Goal: Information Seeking & Learning: Check status

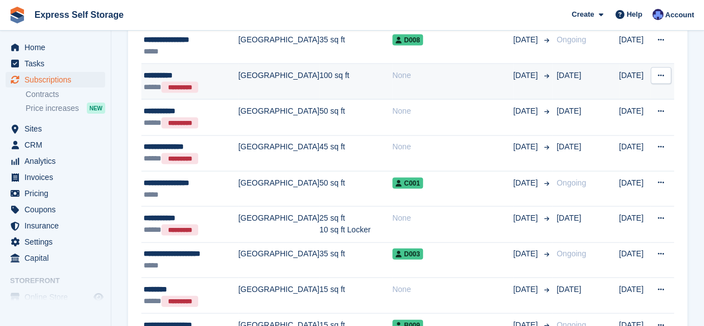
scroll to position [1087, 0]
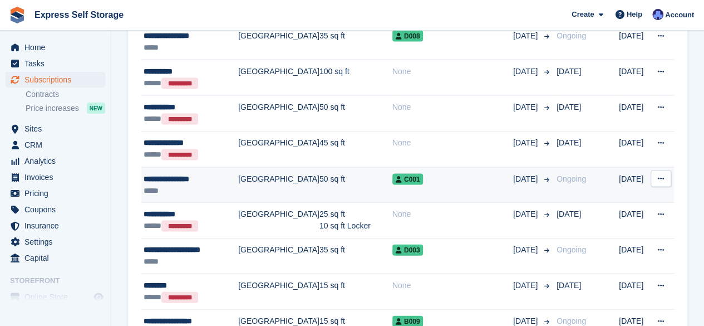
click at [206, 174] on div "**********" at bounding box center [191, 179] width 95 height 12
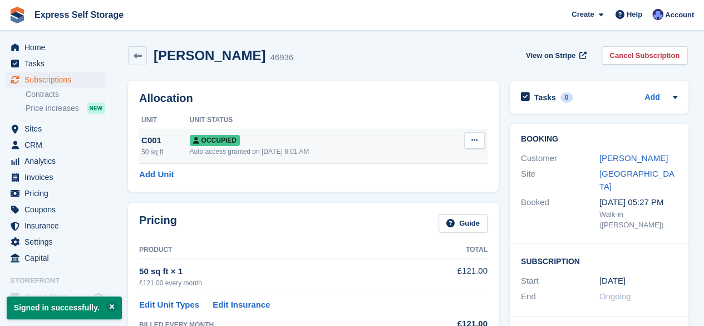
scroll to position [2, 0]
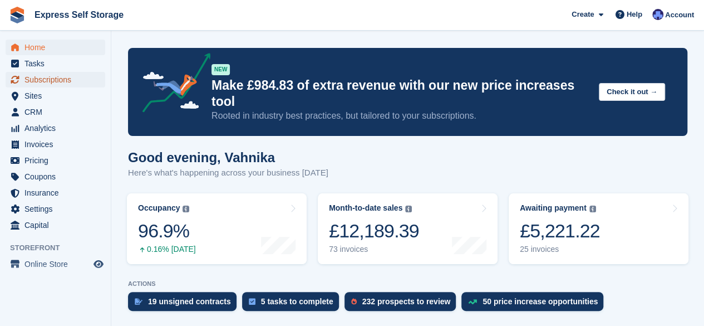
click at [82, 81] on span "Subscriptions" at bounding box center [57, 80] width 67 height 16
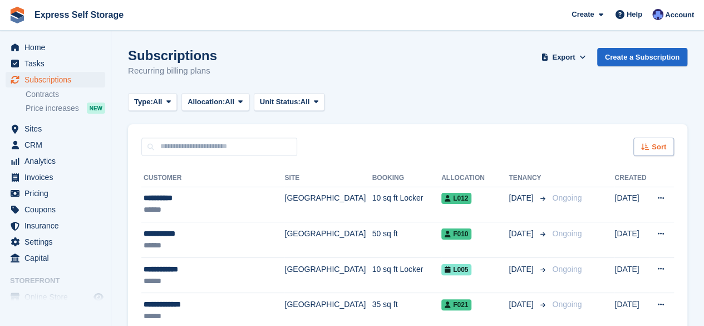
click at [658, 144] on span "Sort" at bounding box center [659, 146] width 14 height 11
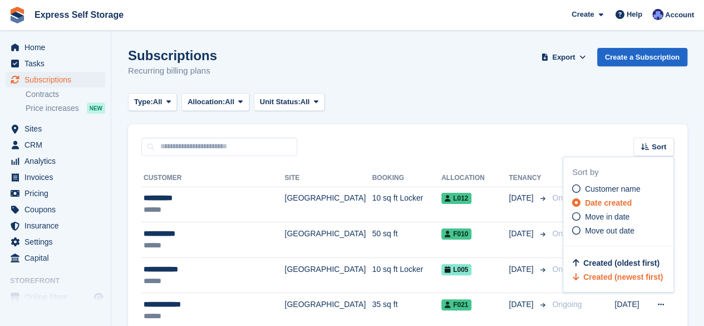
click at [618, 257] on div "Created (oldest first)" at bounding box center [618, 263] width 92 height 12
click at [613, 260] on span "Created (oldest first)" at bounding box center [622, 262] width 76 height 9
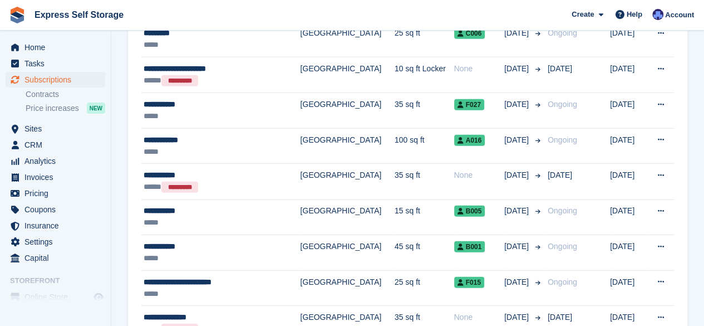
scroll to position [1688, 0]
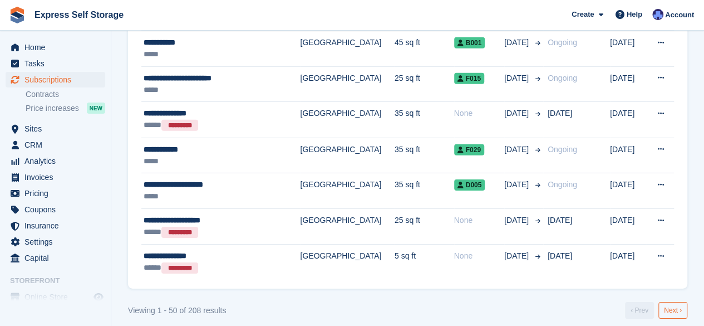
click at [676, 302] on link "Next ›" at bounding box center [673, 310] width 29 height 17
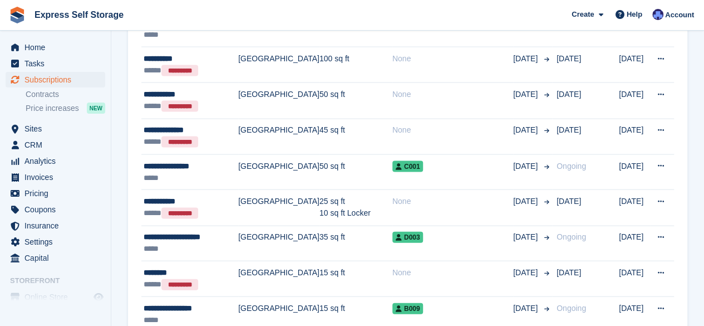
scroll to position [1112, 0]
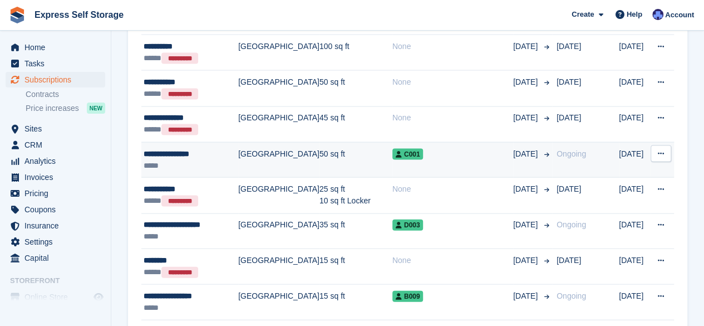
click at [333, 148] on td "50 sq ft" at bounding box center [356, 160] width 73 height 36
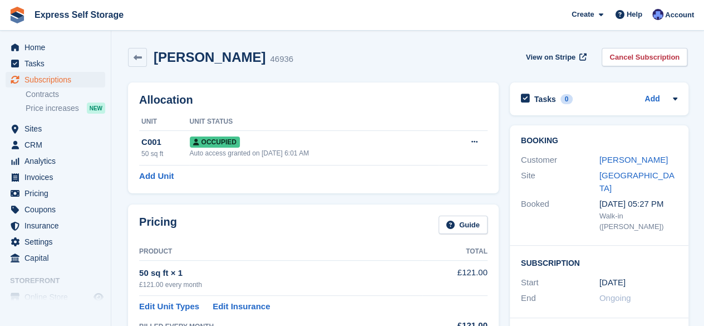
drag, startPoint x: 286, startPoint y: 57, endPoint x: 155, endPoint y: 62, distance: 130.4
click at [155, 62] on div "[PERSON_NAME] 46936" at bounding box center [220, 58] width 146 height 16
copy h2 "Mohammed Hashemi"
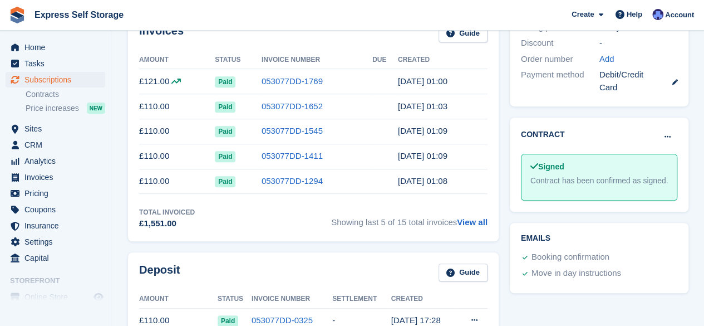
scroll to position [345, 0]
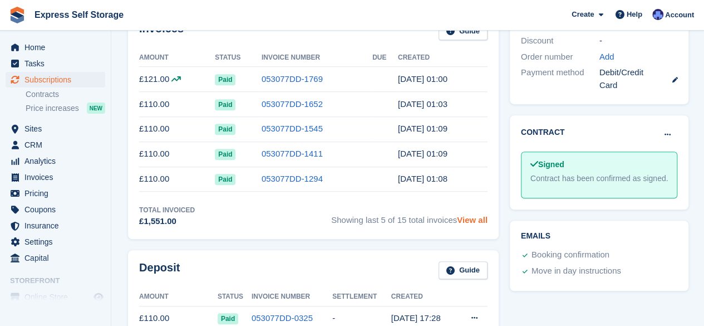
click at [469, 222] on link "View all" at bounding box center [472, 219] width 31 height 9
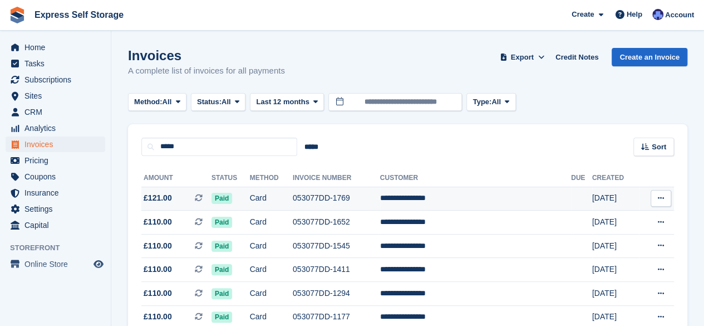
scroll to position [8, 0]
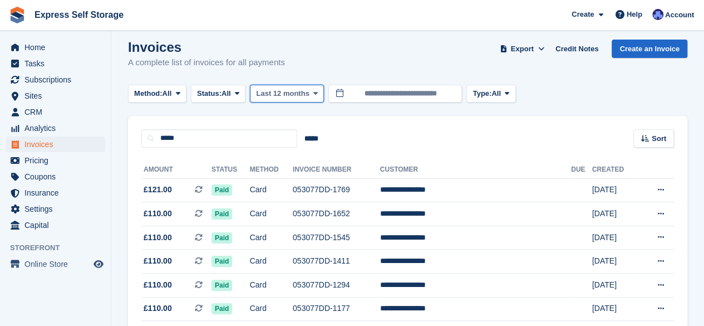
click at [287, 91] on span "Last 12 months" at bounding box center [282, 93] width 53 height 11
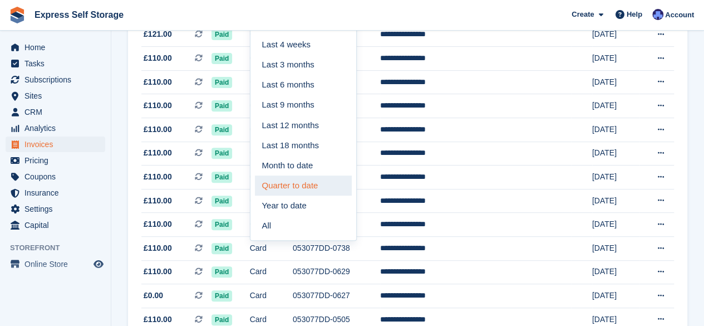
scroll to position [165, 0]
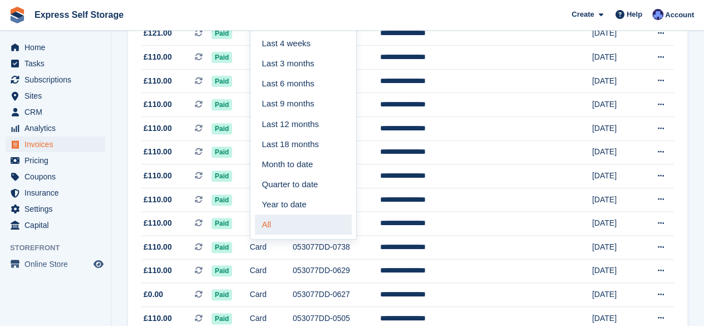
click at [279, 224] on link "All" at bounding box center [303, 224] width 97 height 20
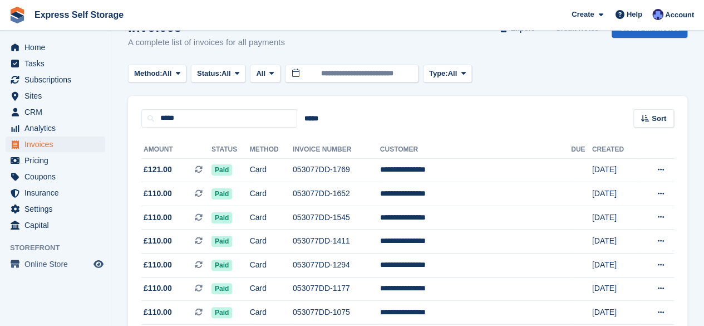
scroll to position [27, 0]
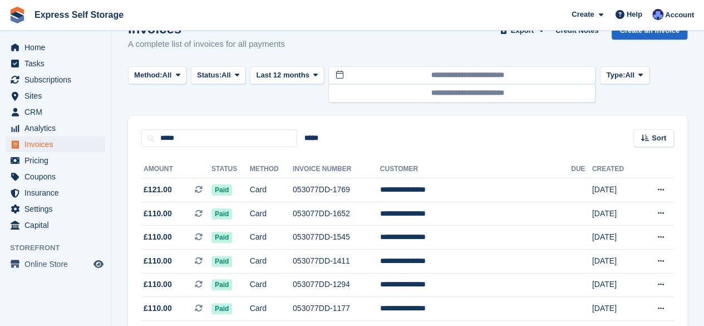
scroll to position [165, 0]
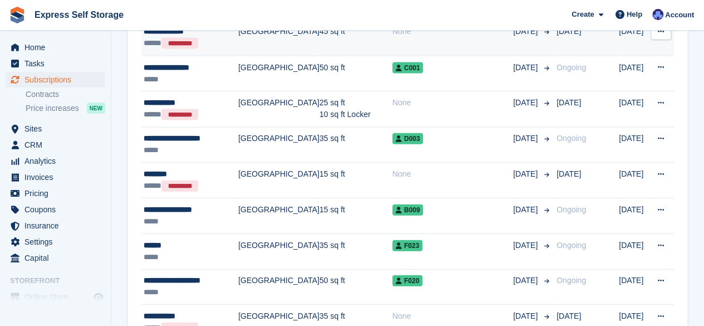
scroll to position [1199, 0]
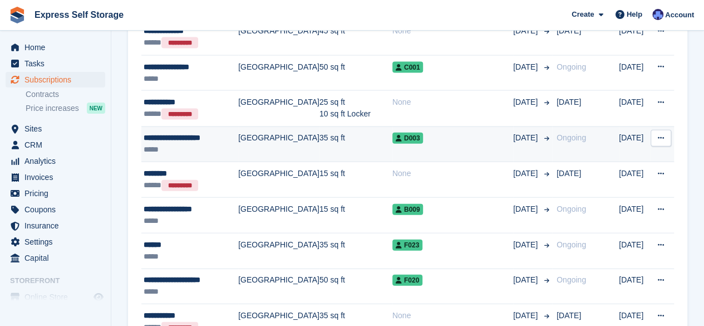
click at [200, 144] on div "*****" at bounding box center [191, 150] width 95 height 12
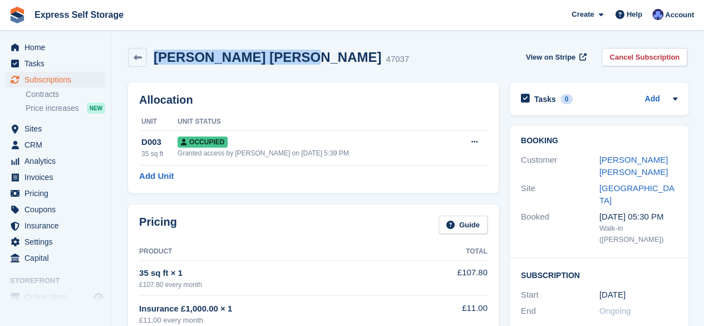
drag, startPoint x: 273, startPoint y: 59, endPoint x: 156, endPoint y: 60, distance: 117.5
click at [156, 60] on h2 "Elisabeth Jacqueline" at bounding box center [268, 57] width 228 height 15
copy h2 "Elisabeth Jacqueline"
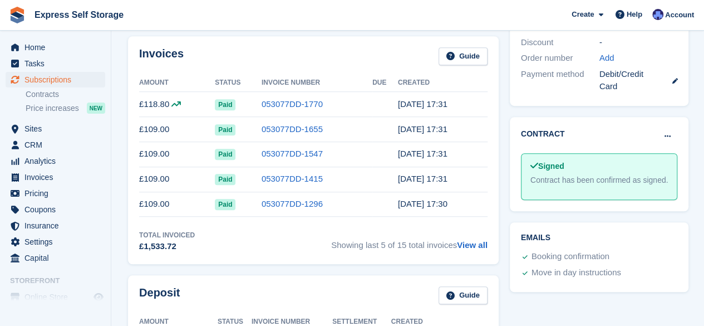
scroll to position [357, 0]
click at [477, 242] on link "View all" at bounding box center [472, 243] width 31 height 9
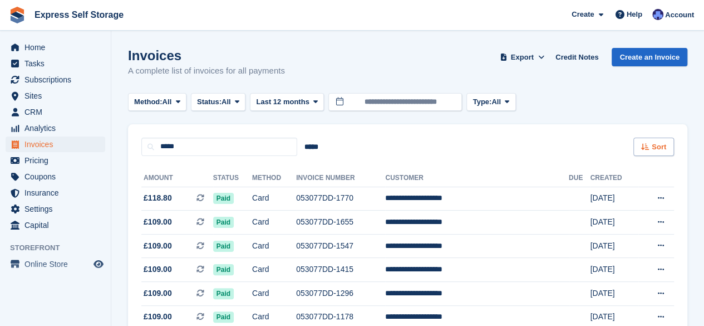
click at [660, 146] on span "Sort" at bounding box center [659, 146] width 14 height 11
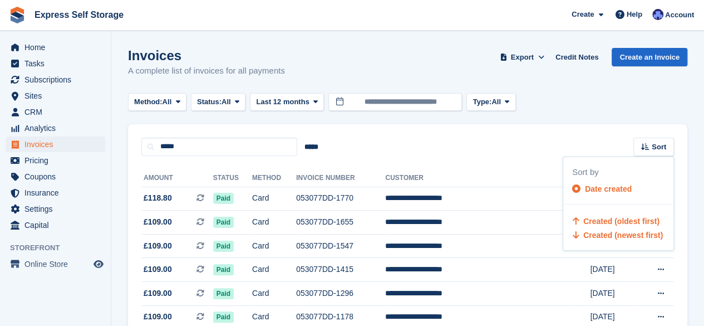
click at [612, 217] on span "Created (oldest first)" at bounding box center [622, 221] width 76 height 9
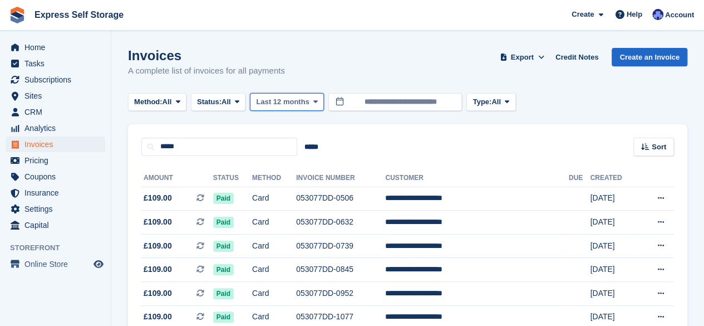
click at [283, 104] on span "Last 12 months" at bounding box center [282, 101] width 53 height 11
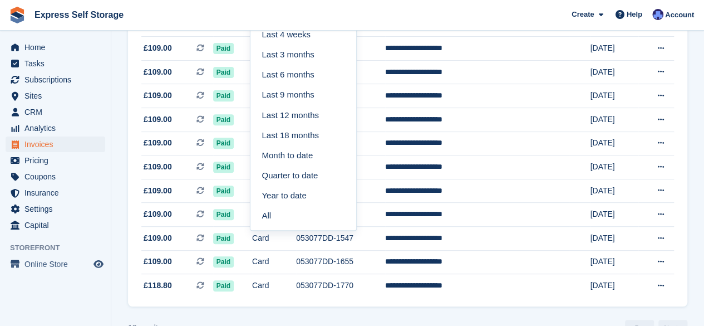
scroll to position [184, 0]
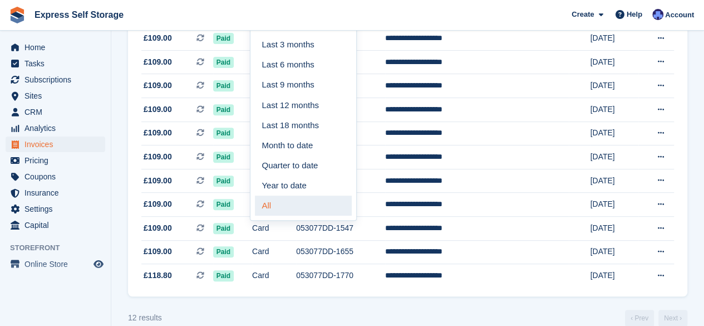
click at [277, 207] on link "All" at bounding box center [303, 205] width 97 height 20
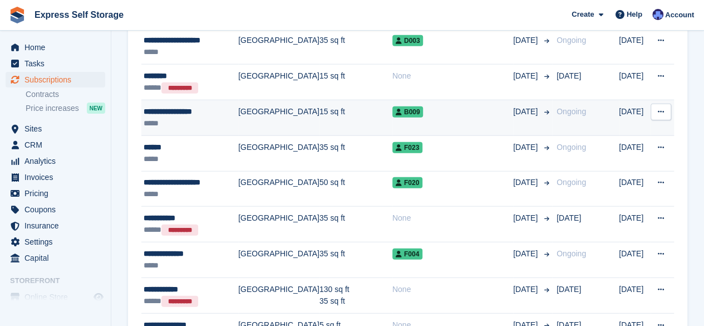
scroll to position [1296, 0]
click at [206, 106] on div "**********" at bounding box center [191, 112] width 95 height 12
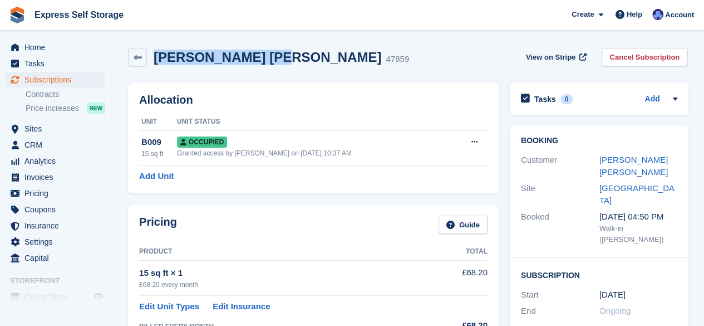
drag, startPoint x: 257, startPoint y: 60, endPoint x: 155, endPoint y: 55, distance: 102.6
click at [155, 55] on h2 "[PERSON_NAME] [PERSON_NAME]" at bounding box center [268, 57] width 228 height 15
copy h2 "Ben William Field"
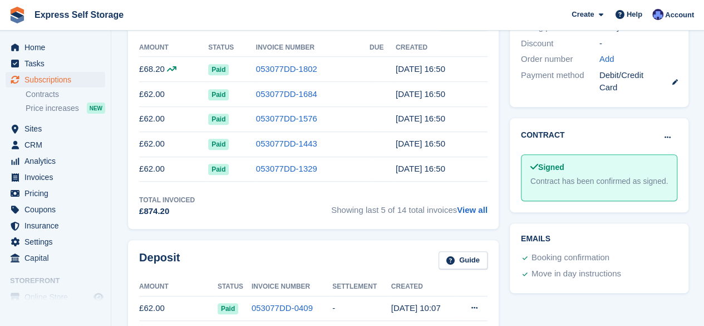
scroll to position [357, 0]
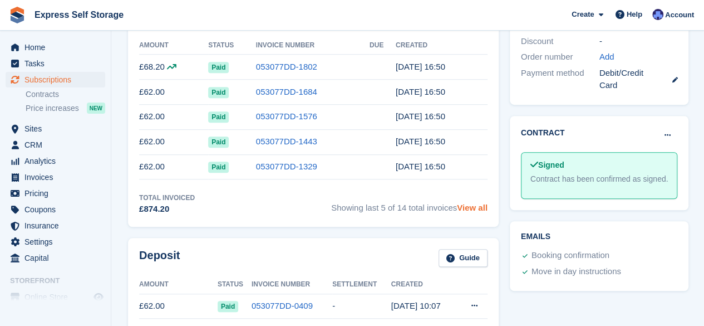
click at [479, 207] on link "View all" at bounding box center [472, 207] width 31 height 9
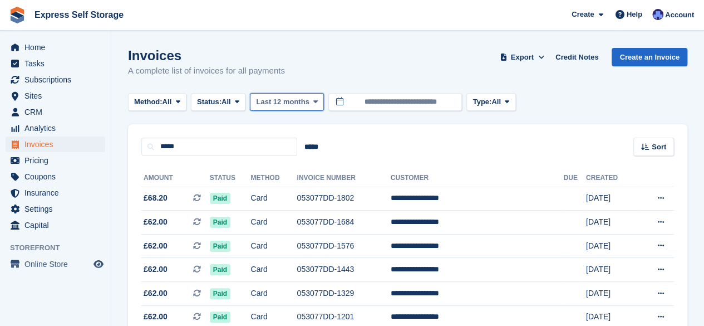
click at [296, 101] on span "Last 12 months" at bounding box center [282, 101] width 53 height 11
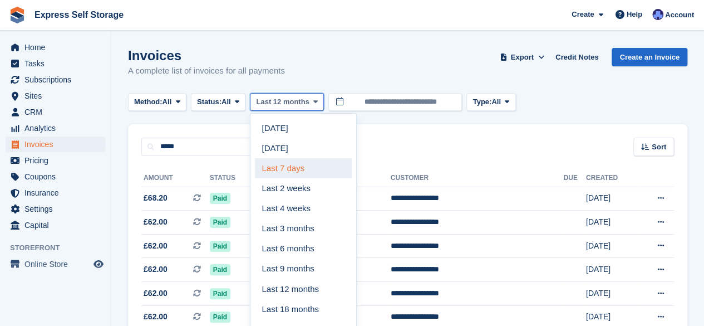
scroll to position [203, 0]
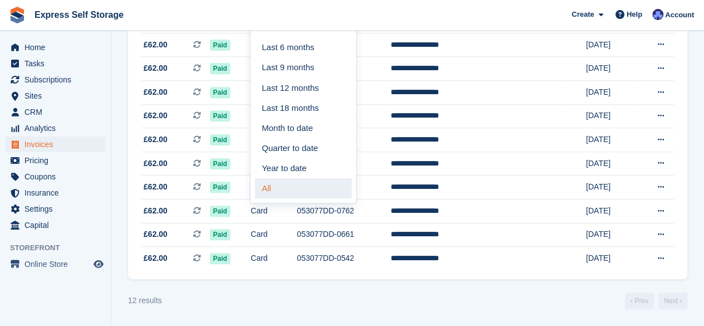
click at [278, 183] on link "All" at bounding box center [303, 188] width 97 height 20
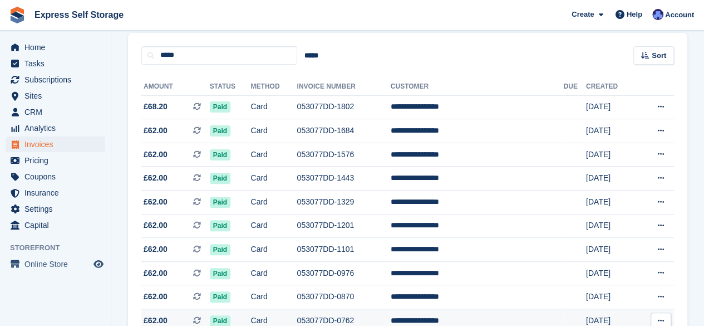
scroll to position [84, 0]
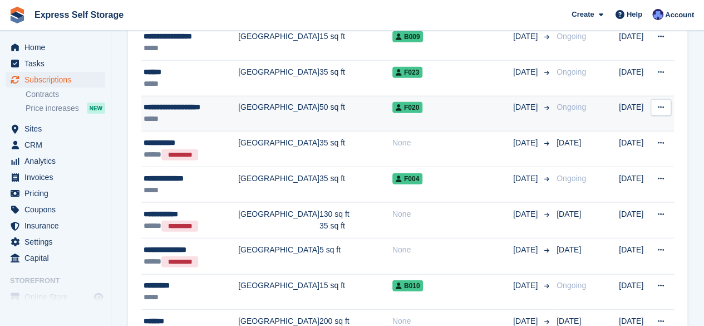
scroll to position [1372, 0]
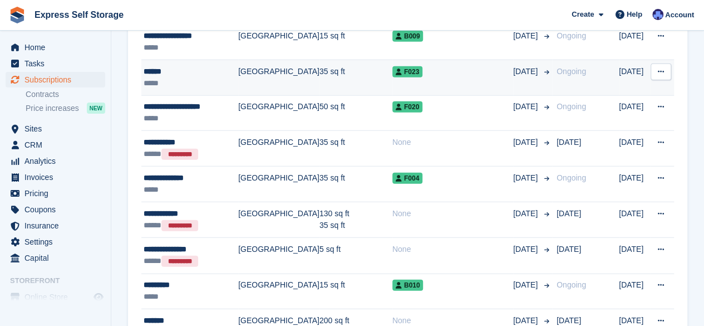
click at [204, 79] on div "*****" at bounding box center [191, 83] width 95 height 12
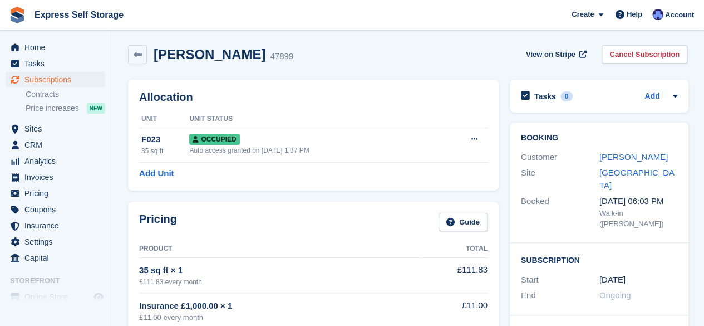
scroll to position [2, 0]
drag, startPoint x: 194, startPoint y: 58, endPoint x: 156, endPoint y: 56, distance: 38.0
click at [156, 56] on div "[PERSON_NAME] 47899" at bounding box center [220, 55] width 146 height 16
copy h2 "[PERSON_NAME]"
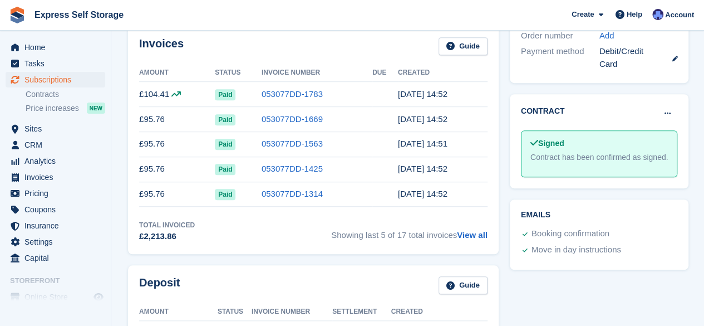
scroll to position [370, 0]
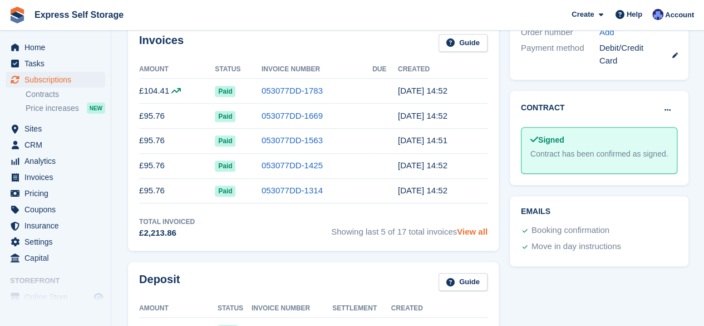
click at [471, 230] on link "View all" at bounding box center [472, 231] width 31 height 9
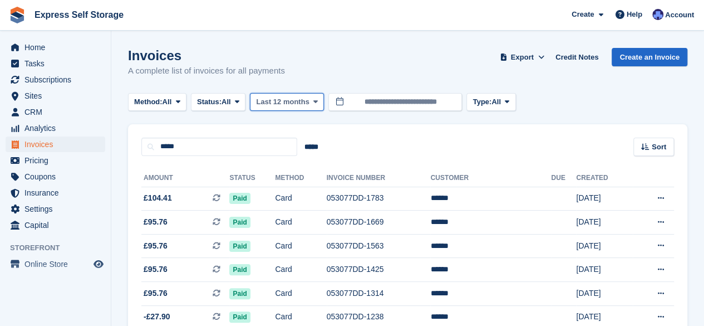
click at [283, 100] on span "Last 12 months" at bounding box center [282, 101] width 53 height 11
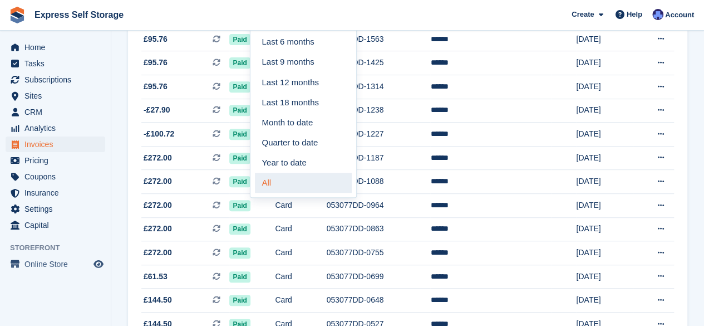
scroll to position [207, 0]
click at [278, 174] on link "All" at bounding box center [303, 182] width 97 height 20
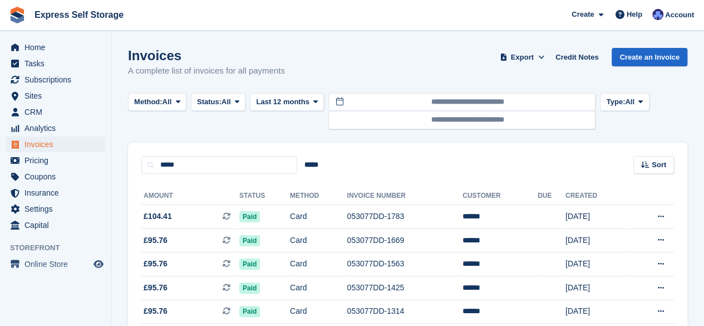
scroll to position [207, 0]
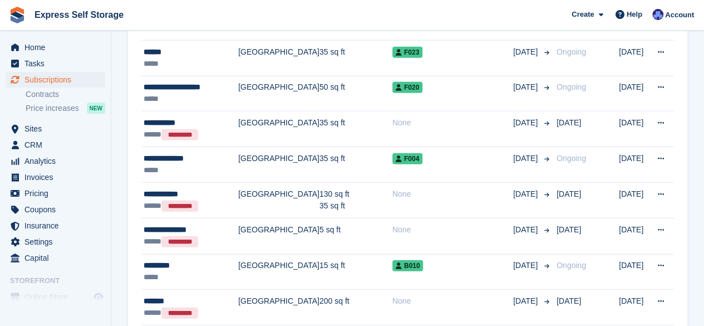
scroll to position [1393, 0]
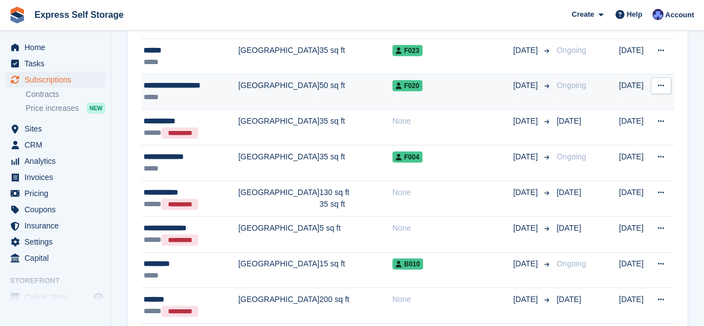
click at [280, 80] on td "[GEOGRAPHIC_DATA]" at bounding box center [278, 92] width 81 height 36
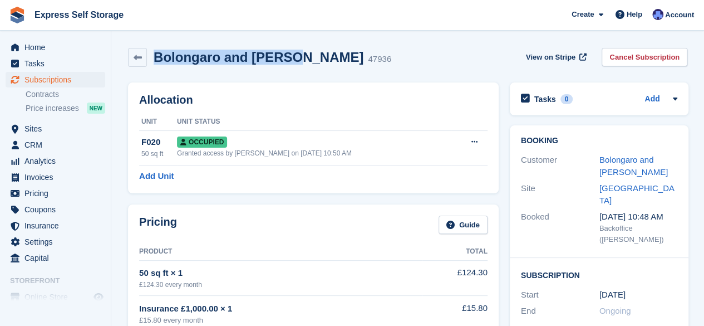
drag, startPoint x: 284, startPoint y: 57, endPoint x: 153, endPoint y: 63, distance: 131.0
click at [153, 63] on div "Bolongaro and [PERSON_NAME] 47936" at bounding box center [269, 58] width 244 height 16
copy h2 "Bolongaro and [PERSON_NAME]"
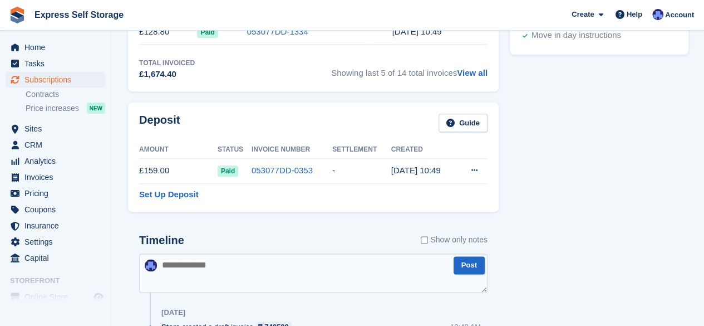
scroll to position [594, 0]
click at [469, 71] on link "View all" at bounding box center [472, 71] width 31 height 9
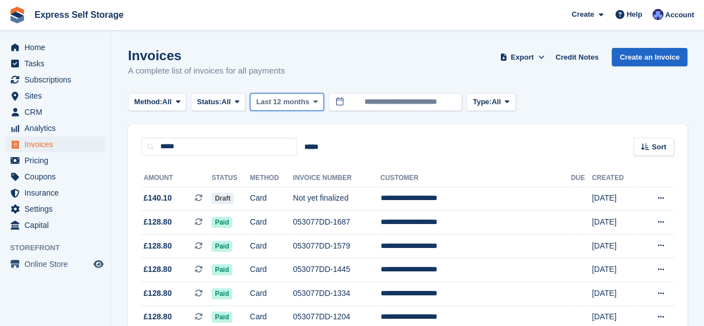
click at [288, 101] on span "Last 12 months" at bounding box center [282, 101] width 53 height 11
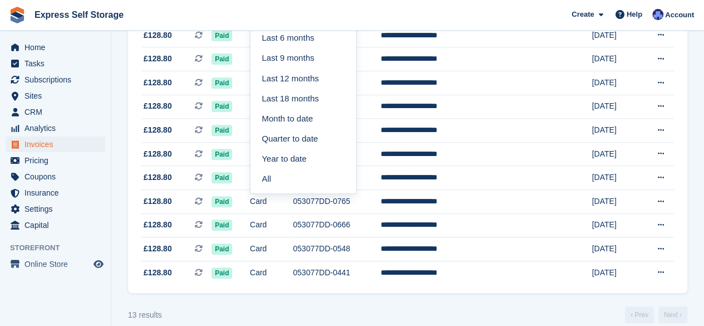
scroll to position [227, 0]
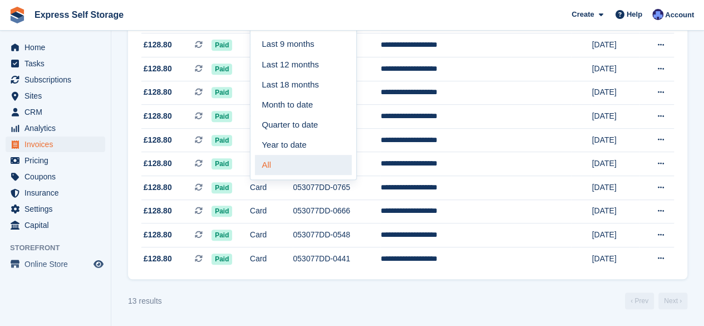
click at [282, 162] on link "All" at bounding box center [303, 165] width 97 height 20
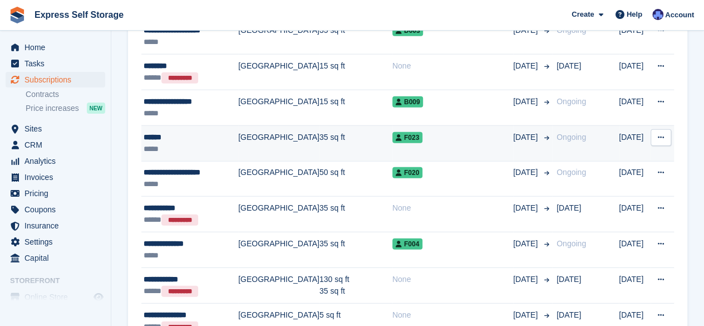
scroll to position [1307, 0]
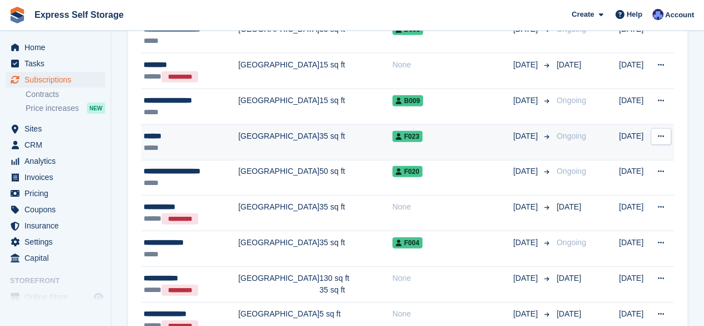
click at [276, 125] on td "[GEOGRAPHIC_DATA]" at bounding box center [278, 143] width 81 height 36
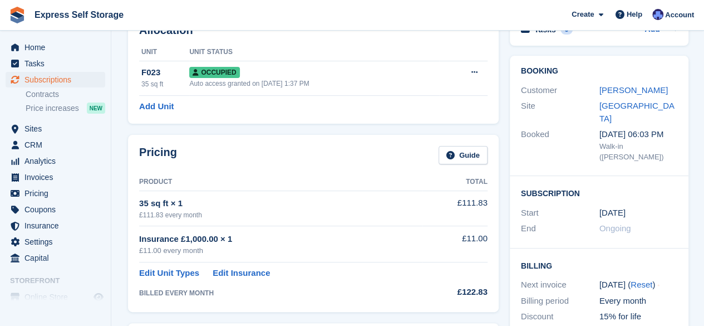
scroll to position [71, 0]
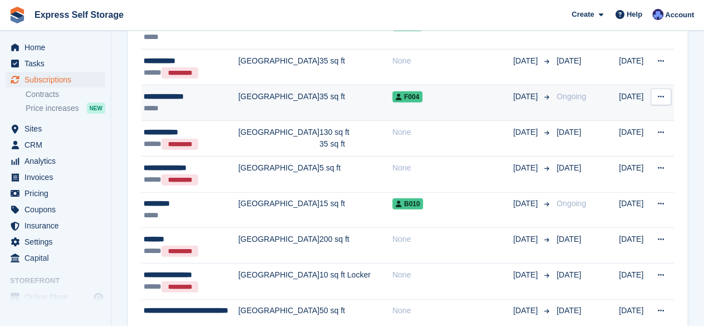
scroll to position [1442, 0]
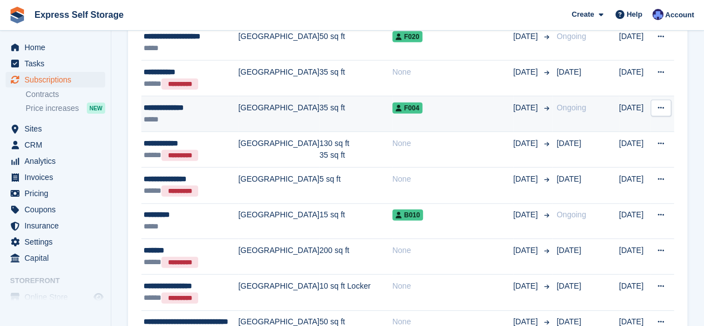
click at [195, 102] on div "**********" at bounding box center [191, 108] width 95 height 12
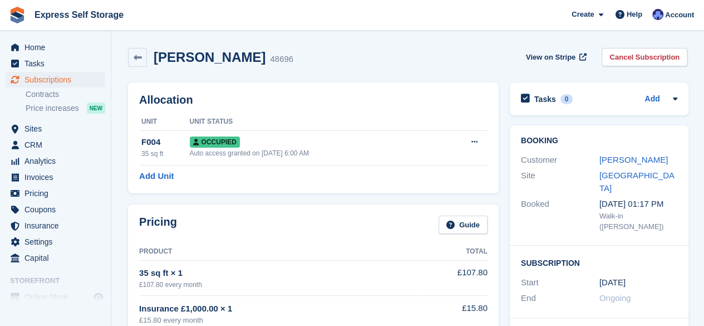
drag, startPoint x: 249, startPoint y: 60, endPoint x: 153, endPoint y: 60, distance: 96.3
click at [153, 60] on div "Andrew Shelley 48696" at bounding box center [220, 58] width 146 height 16
copy h2 "Andrew Shelley"
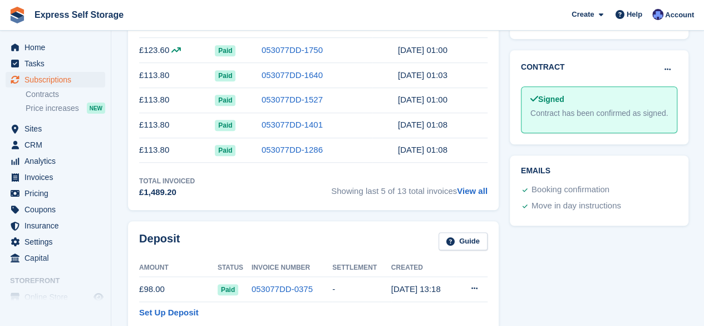
scroll to position [411, 0]
click at [467, 190] on link "View all" at bounding box center [472, 189] width 31 height 9
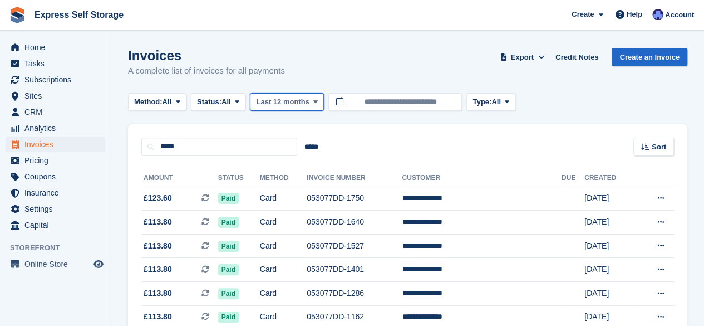
click at [306, 98] on span "Last 12 months" at bounding box center [282, 101] width 53 height 11
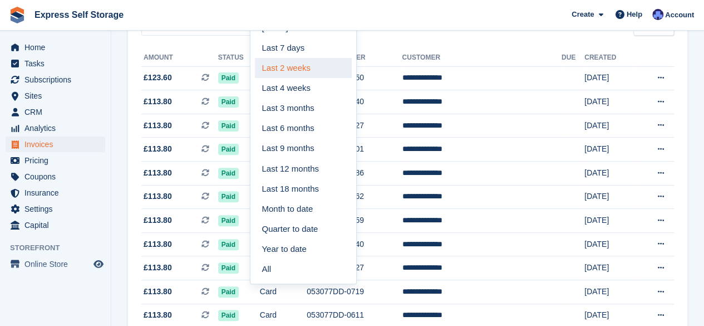
scroll to position [203, 0]
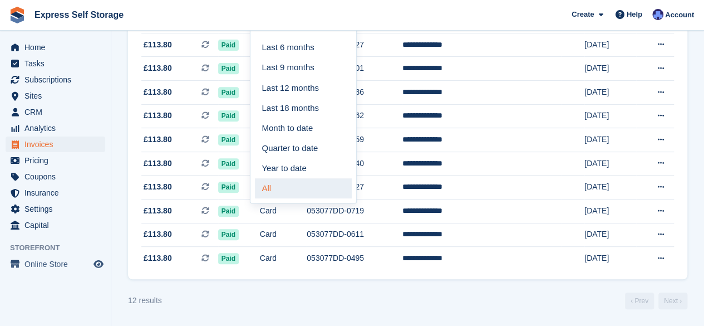
click at [288, 184] on link "All" at bounding box center [303, 188] width 97 height 20
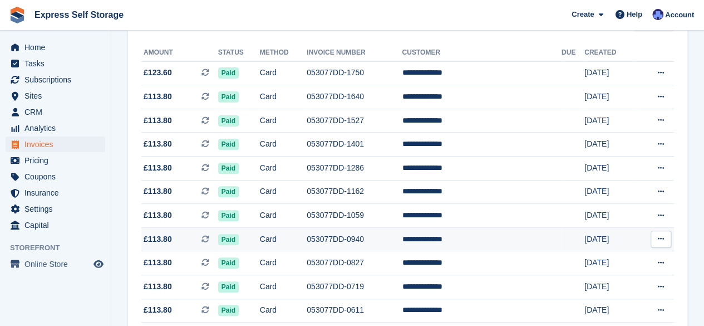
scroll to position [105, 0]
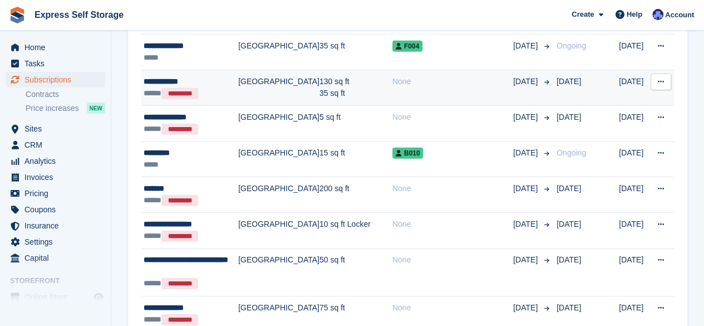
scroll to position [1512, 0]
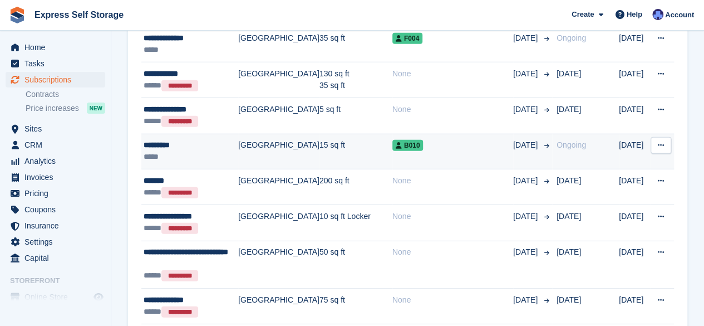
click at [203, 141] on div "*********" at bounding box center [191, 145] width 95 height 12
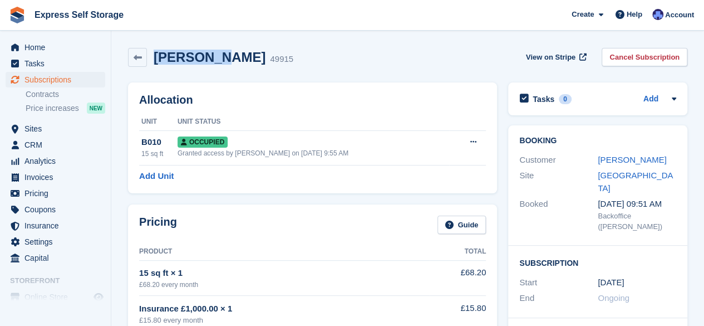
drag, startPoint x: 219, startPoint y: 61, endPoint x: 157, endPoint y: 62, distance: 62.4
click at [157, 62] on h2 "Guy Doron" at bounding box center [210, 57] width 112 height 15
copy h2 "Guy Doron"
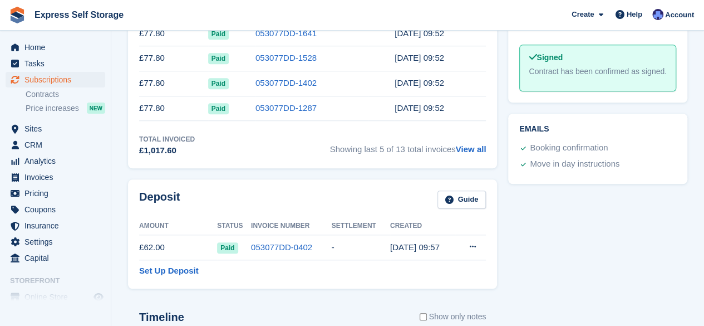
scroll to position [453, 0]
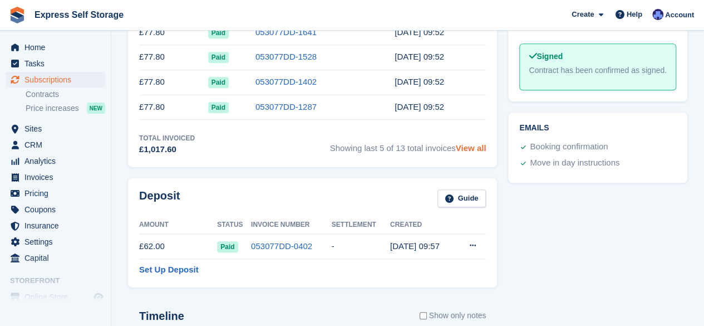
click at [473, 143] on link "View all" at bounding box center [471, 147] width 31 height 9
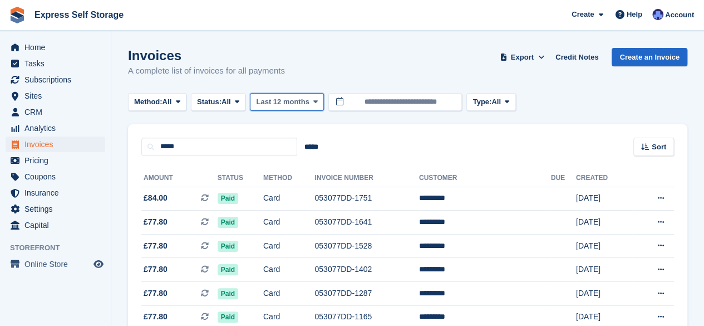
click at [296, 100] on span "Last 12 months" at bounding box center [282, 101] width 53 height 11
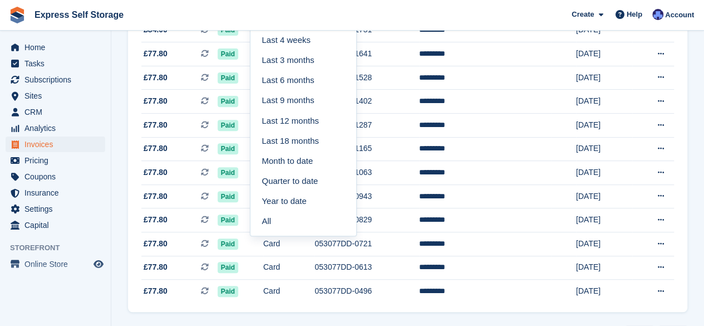
scroll to position [171, 0]
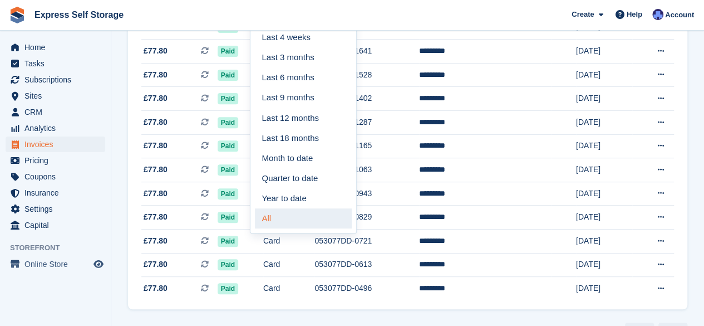
click at [276, 217] on link "All" at bounding box center [303, 218] width 97 height 20
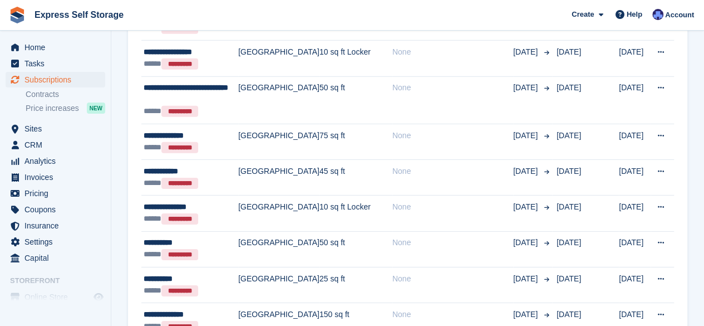
scroll to position [1734, 0]
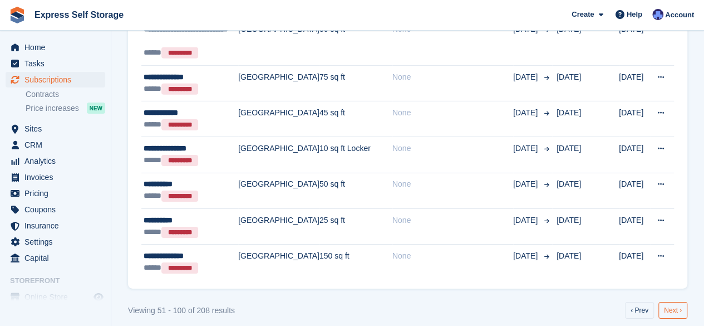
click at [670, 302] on link "Next ›" at bounding box center [673, 310] width 29 height 17
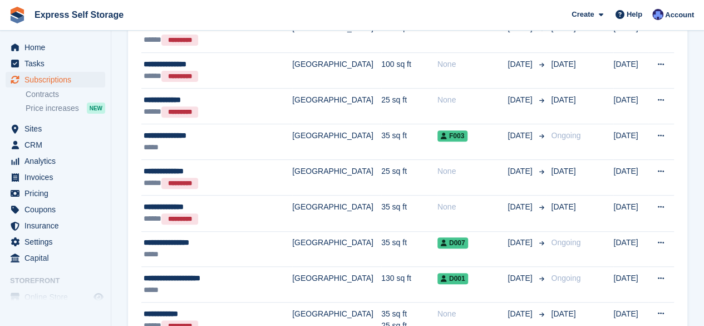
scroll to position [173, 0]
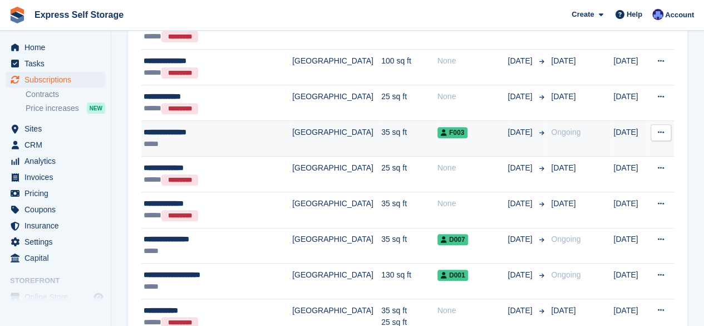
click at [331, 138] on td "[GEOGRAPHIC_DATA]" at bounding box center [336, 139] width 89 height 36
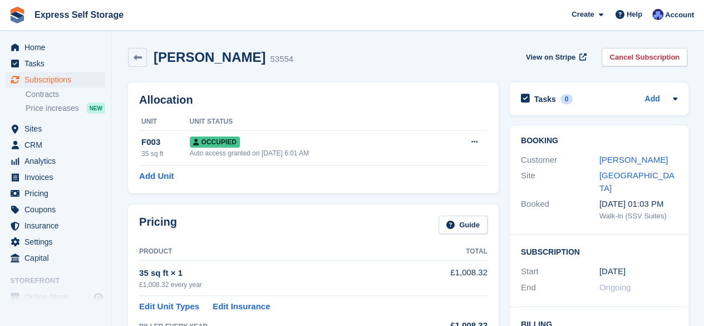
drag, startPoint x: 254, startPoint y: 56, endPoint x: 156, endPoint y: 62, distance: 98.2
click at [156, 62] on h2 "David Rosenberg" at bounding box center [210, 57] width 112 height 15
copy h2 "David Rosenberg"
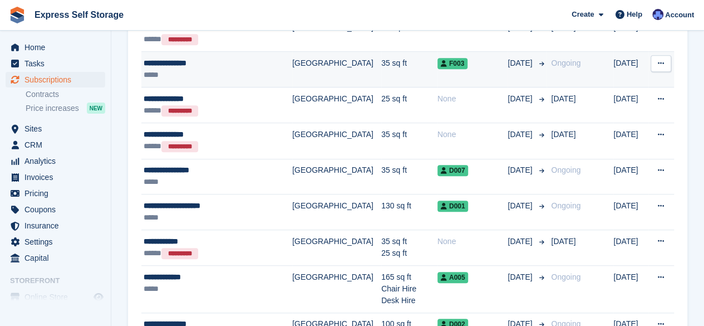
scroll to position [246, 0]
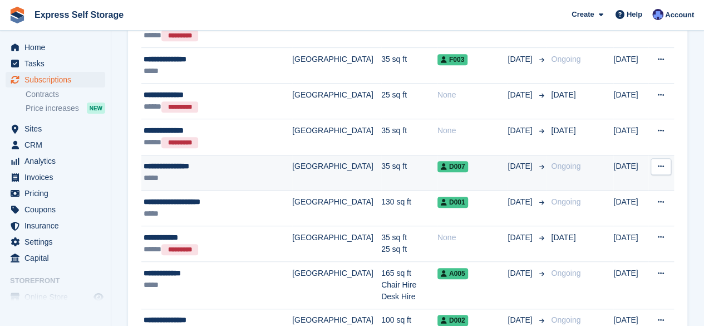
click at [246, 167] on div "**********" at bounding box center [211, 166] width 135 height 12
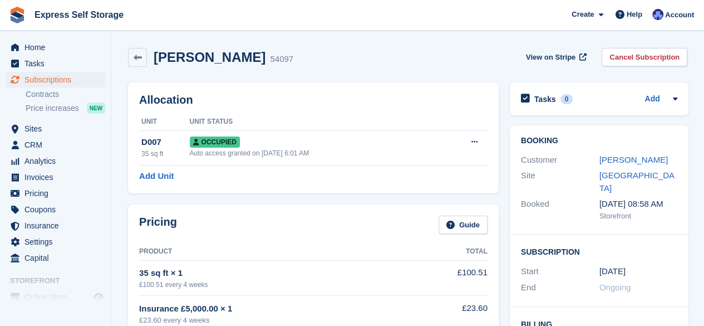
drag, startPoint x: 274, startPoint y: 58, endPoint x: 158, endPoint y: 60, distance: 116.4
click at [158, 60] on h2 "[PERSON_NAME]" at bounding box center [210, 57] width 112 height 15
copy h2 "[PERSON_NAME]"
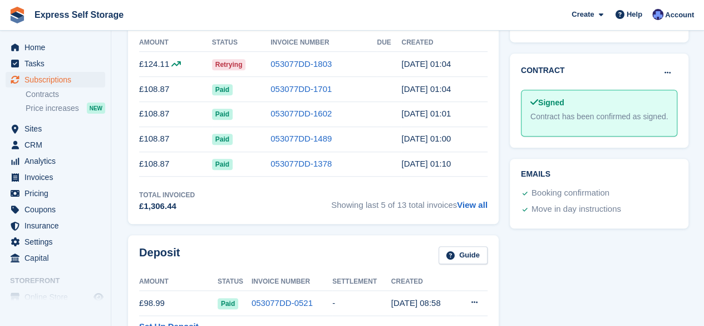
scroll to position [397, 0]
click at [470, 204] on link "View all" at bounding box center [472, 203] width 31 height 9
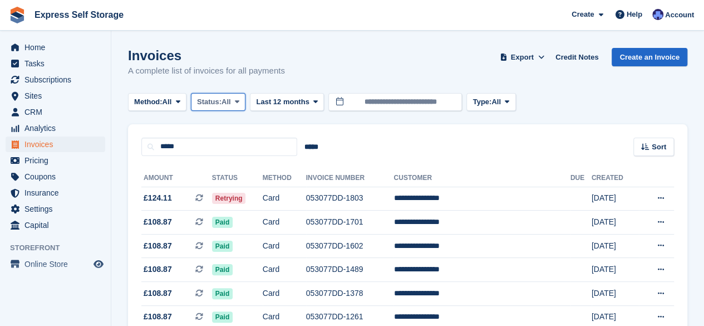
click at [239, 98] on icon at bounding box center [237, 101] width 4 height 7
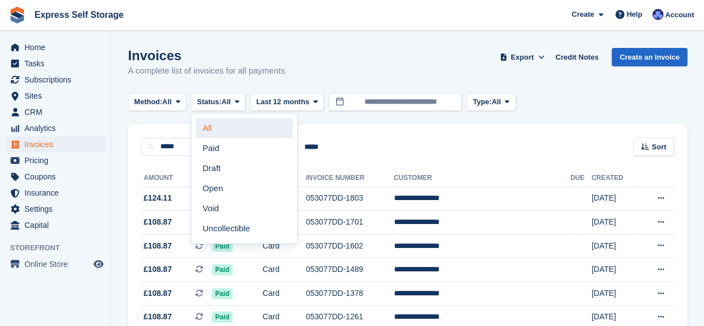
click at [237, 129] on link "All" at bounding box center [244, 128] width 97 height 20
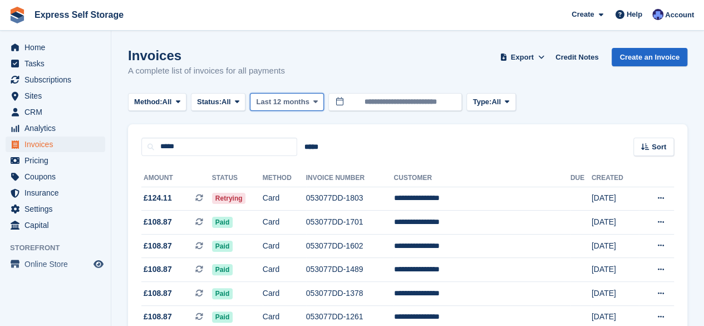
click at [291, 96] on span "Last 12 months" at bounding box center [282, 101] width 53 height 11
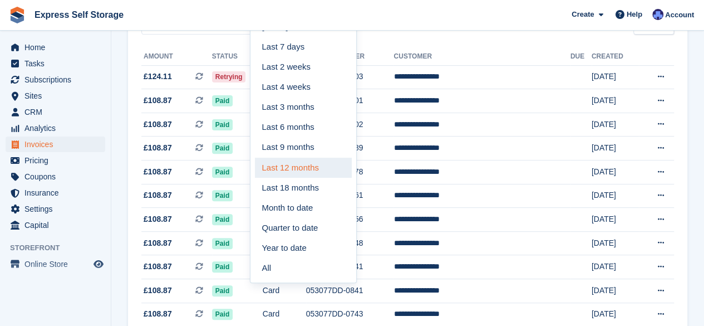
scroll to position [124, 0]
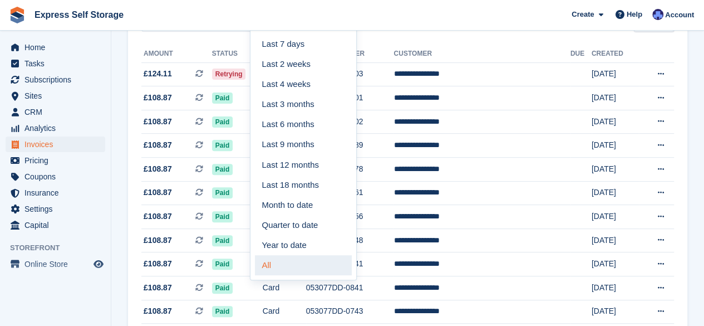
click at [276, 259] on link "All" at bounding box center [303, 265] width 97 height 20
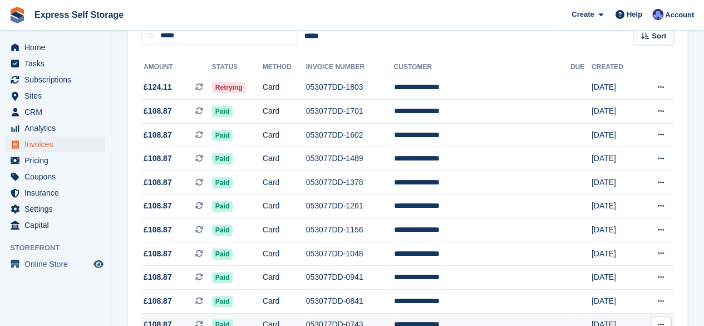
scroll to position [110, 0]
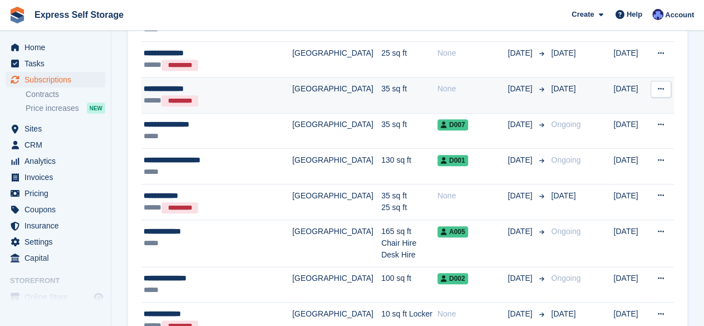
scroll to position [316, 0]
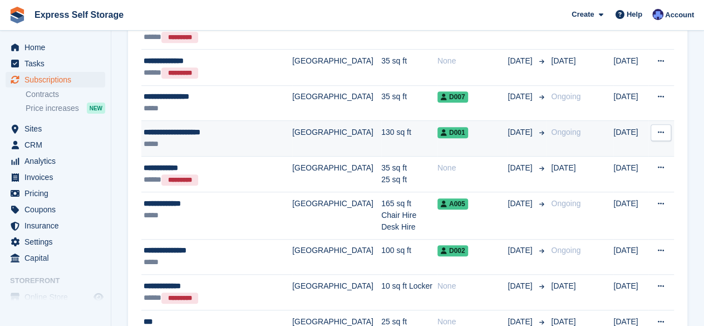
click at [248, 131] on div "**********" at bounding box center [211, 132] width 135 height 12
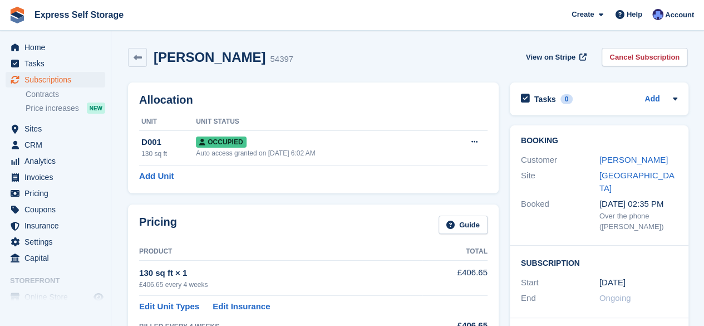
drag, startPoint x: 268, startPoint y: 58, endPoint x: 156, endPoint y: 63, distance: 112.6
click at [156, 63] on div "[PERSON_NAME] 54397" at bounding box center [220, 58] width 146 height 16
copy h2 "[PERSON_NAME]"
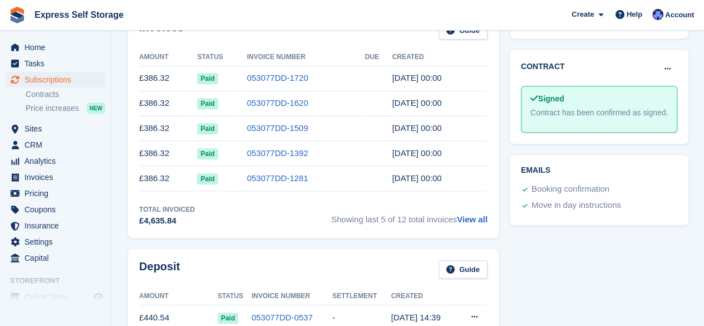
scroll to position [411, 0]
click at [470, 214] on link "View all" at bounding box center [472, 218] width 31 height 9
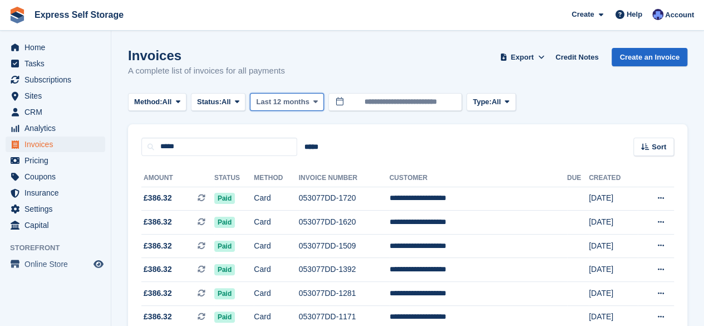
click at [300, 102] on span "Last 12 months" at bounding box center [282, 101] width 53 height 11
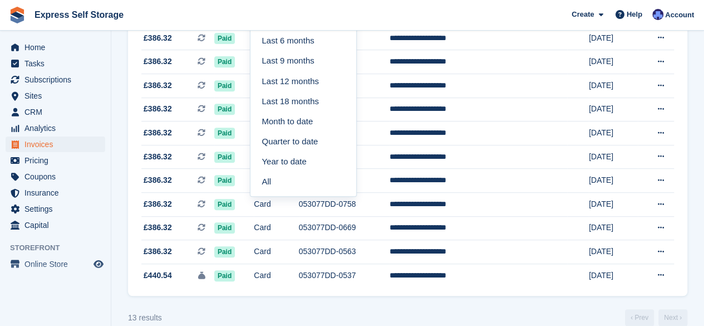
scroll to position [219, 0]
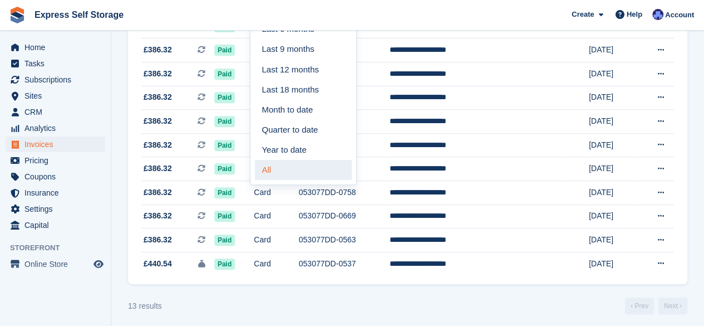
click at [280, 169] on link "All" at bounding box center [303, 170] width 97 height 20
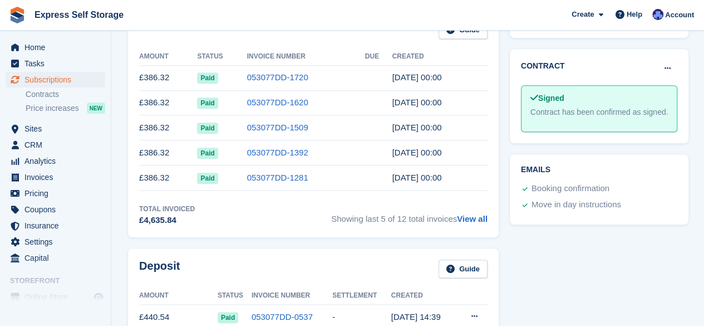
scroll to position [217, 0]
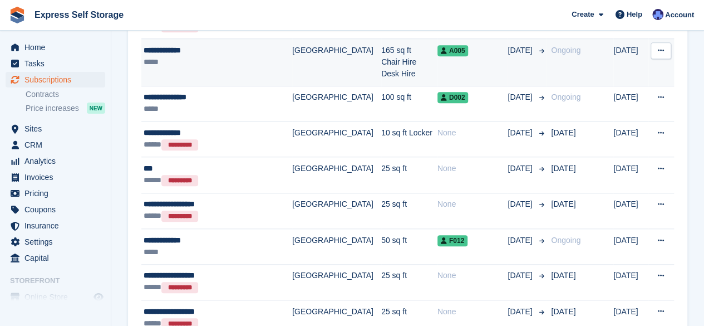
scroll to position [469, 0]
click at [229, 60] on div "*****" at bounding box center [211, 62] width 135 height 12
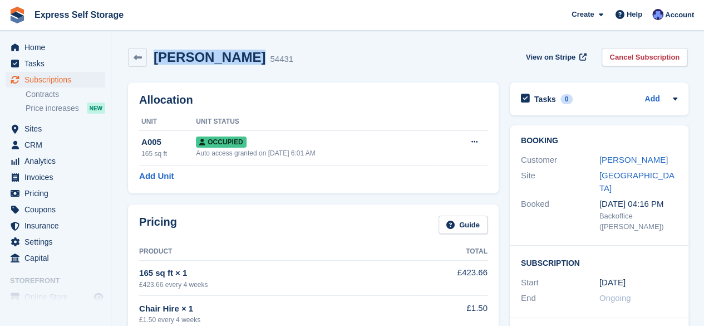
drag, startPoint x: 236, startPoint y: 56, endPoint x: 154, endPoint y: 58, distance: 82.4
click at [154, 58] on div "Harry Mullins 54431" at bounding box center [220, 58] width 146 height 16
copy h2 "Harry Mullins"
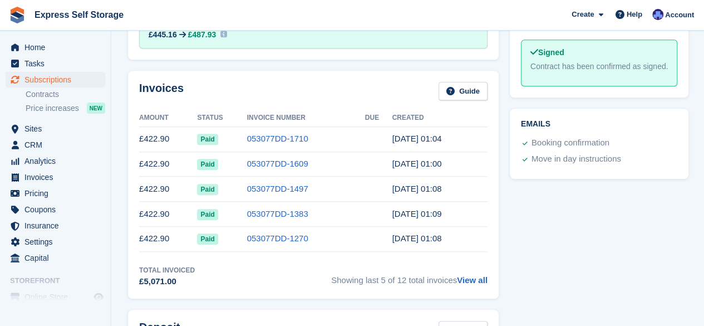
scroll to position [458, 0]
click at [465, 274] on link "View all" at bounding box center [472, 278] width 31 height 9
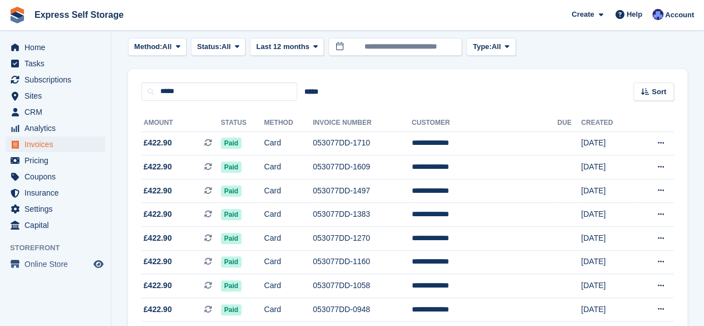
scroll to position [56, 0]
click at [297, 47] on span "Last 12 months" at bounding box center [282, 46] width 53 height 11
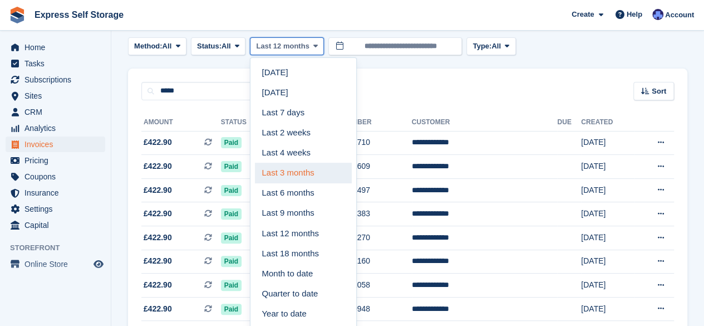
scroll to position [227, 0]
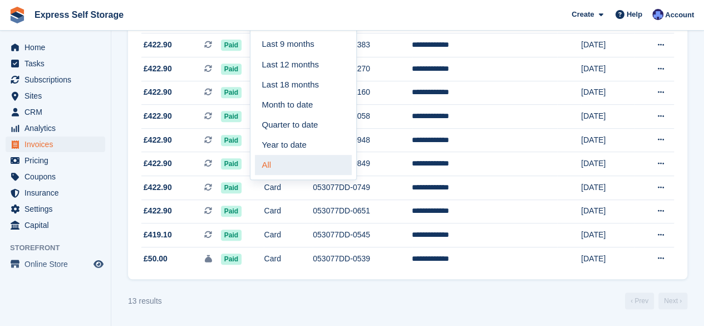
click at [277, 163] on link "All" at bounding box center [303, 165] width 97 height 20
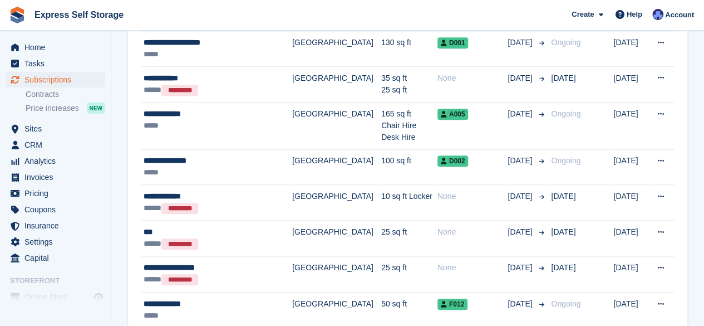
scroll to position [405, 0]
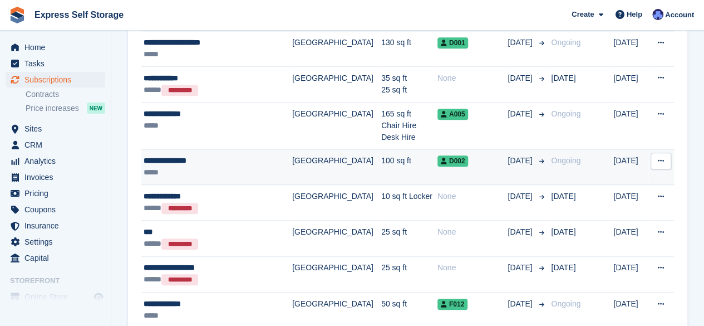
click at [246, 166] on div "*****" at bounding box center [211, 172] width 135 height 12
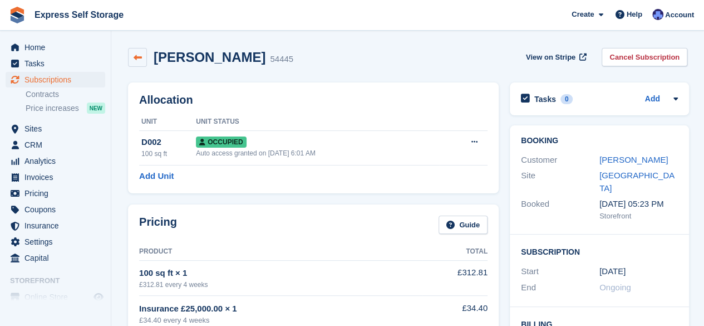
drag, startPoint x: 246, startPoint y: 60, endPoint x: 146, endPoint y: 63, distance: 100.3
click at [146, 63] on div "Emiliano Mitrai 54445" at bounding box center [210, 57] width 165 height 19
copy div "Emiliano Mitrai"
click at [234, 58] on h2 "Emiliano Mitrai" at bounding box center [210, 57] width 112 height 15
drag, startPoint x: 247, startPoint y: 57, endPoint x: 156, endPoint y: 58, distance: 90.8
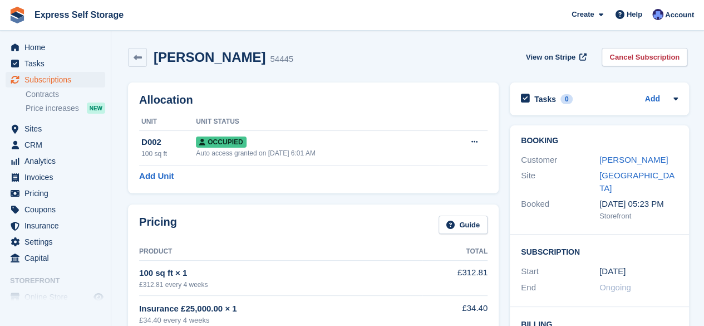
click at [156, 58] on div "Emiliano Mitrai 54445" at bounding box center [220, 58] width 146 height 16
copy h2 "Emiliano Mitrai"
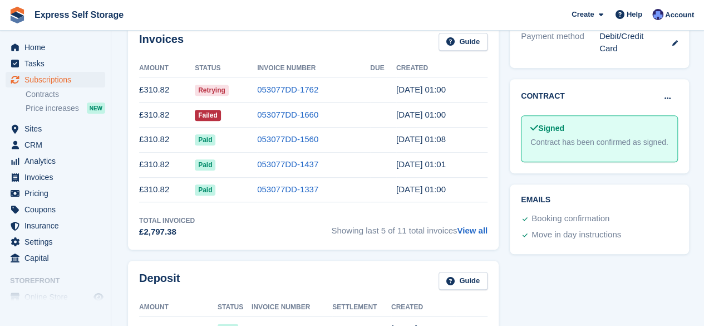
scroll to position [372, 0]
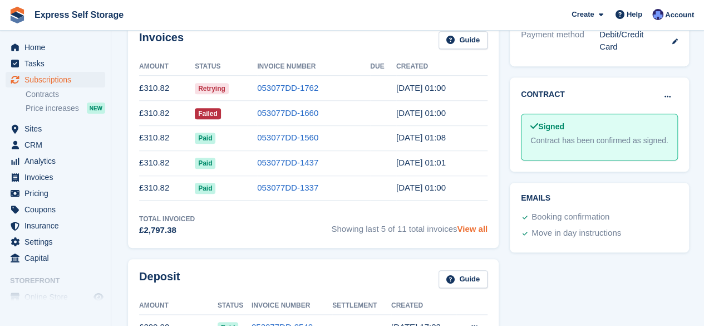
click at [459, 224] on link "View all" at bounding box center [472, 228] width 31 height 9
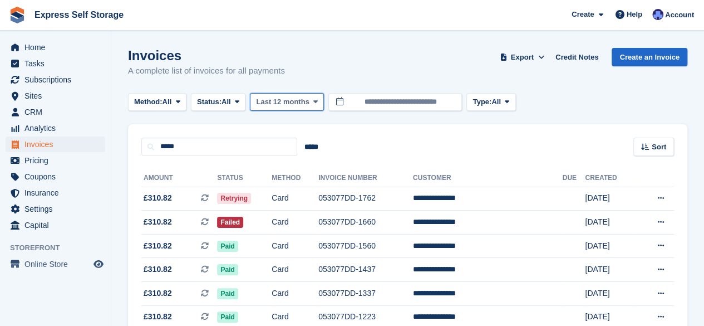
click at [297, 101] on span "Last 12 months" at bounding box center [282, 101] width 53 height 11
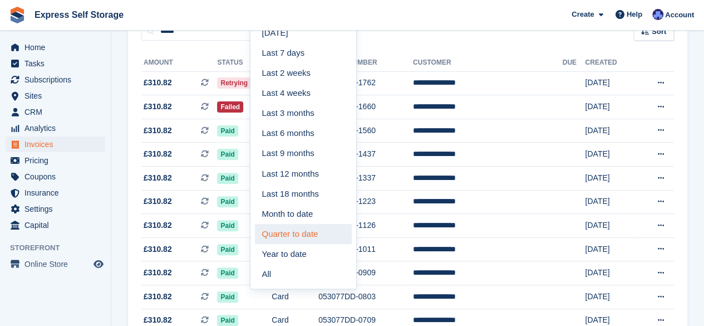
scroll to position [116, 0]
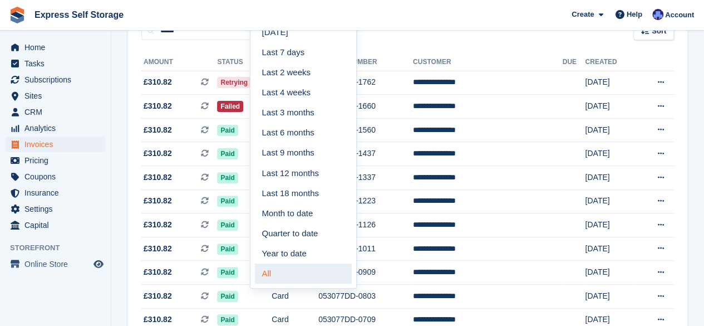
click at [276, 277] on link "All" at bounding box center [303, 273] width 97 height 20
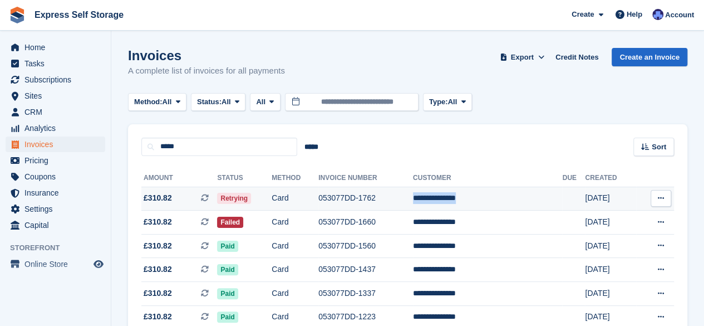
drag, startPoint x: 491, startPoint y: 198, endPoint x: 428, endPoint y: 200, distance: 62.9
click at [428, 200] on tr "**********" at bounding box center [407, 199] width 533 height 24
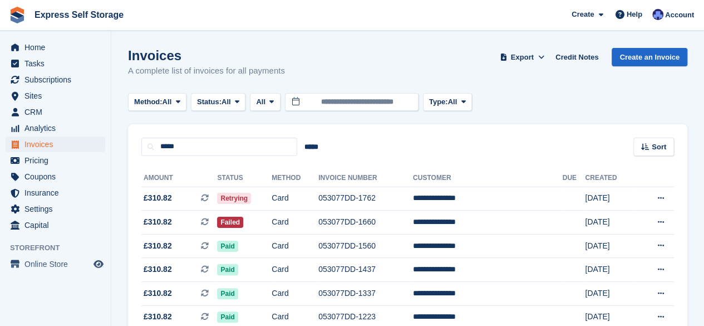
click at [401, 146] on div "***** ***** Sort Sort by Date created Created (oldest first) Created (newest fi…" at bounding box center [408, 140] width 560 height 32
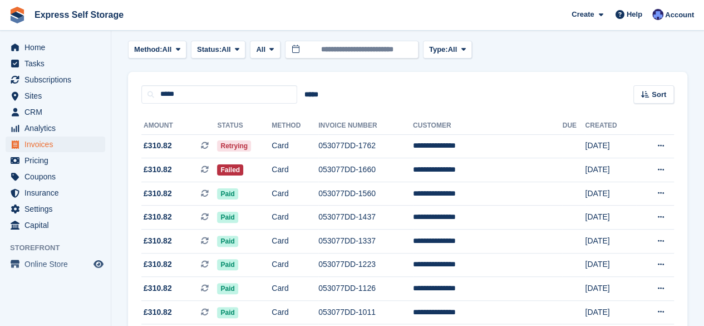
scroll to position [53, 0]
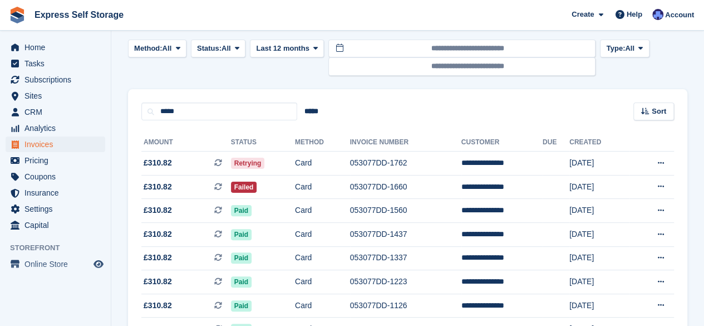
scroll to position [116, 0]
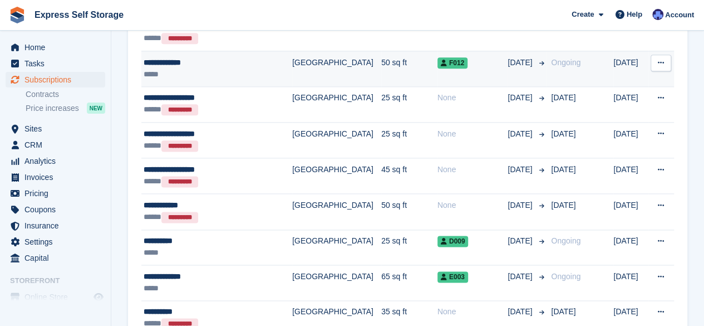
scroll to position [646, 0]
click at [252, 58] on div "**********" at bounding box center [211, 63] width 135 height 12
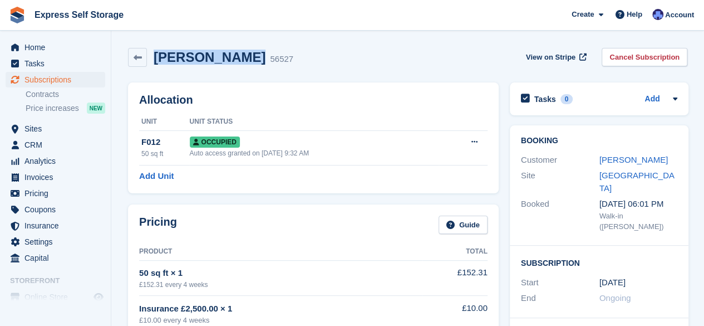
drag, startPoint x: 249, startPoint y: 53, endPoint x: 155, endPoint y: 57, distance: 94.2
click at [155, 57] on h2 "Samuel Emmott" at bounding box center [210, 57] width 112 height 15
copy h2 "Samuel Emmott"
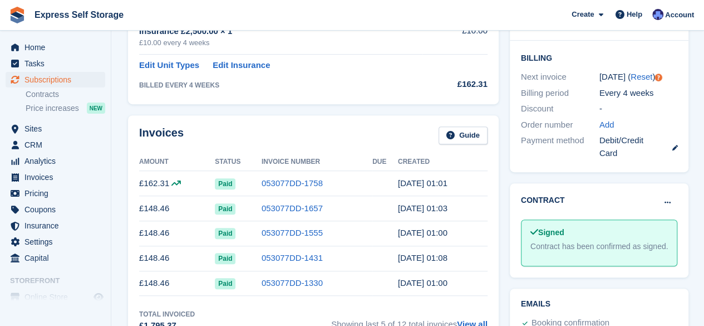
scroll to position [427, 0]
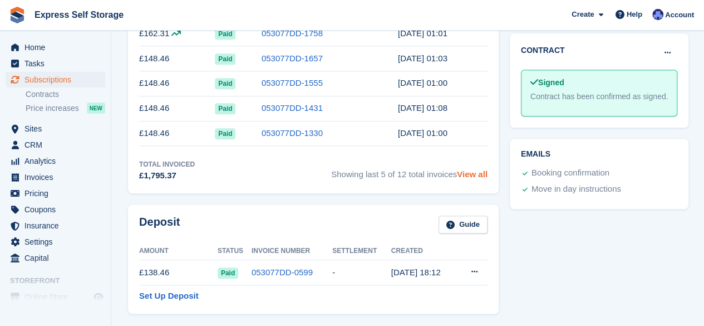
click at [464, 169] on link "View all" at bounding box center [472, 173] width 31 height 9
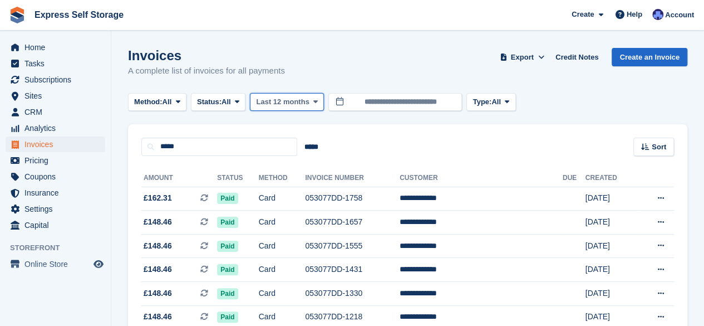
click at [293, 96] on span "Last 12 months" at bounding box center [282, 101] width 53 height 11
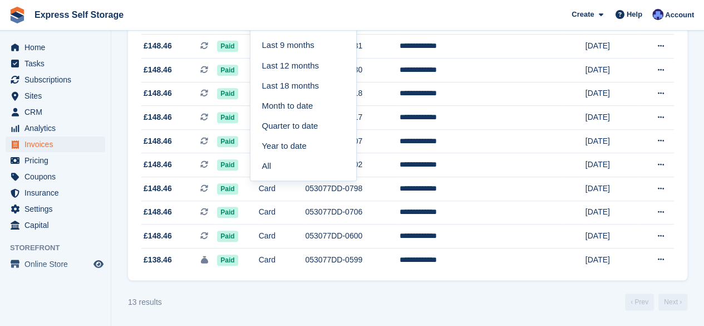
scroll to position [227, 0]
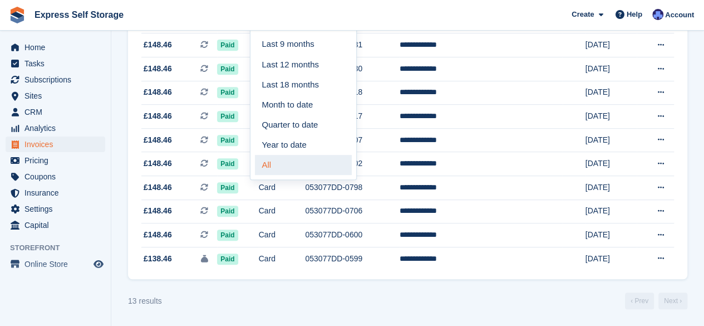
click at [280, 156] on link "All" at bounding box center [303, 165] width 97 height 20
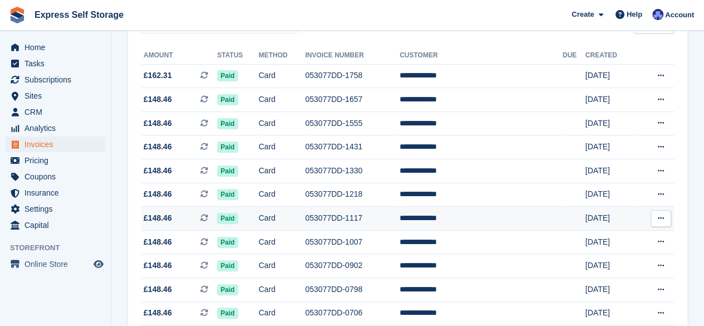
scroll to position [121, 0]
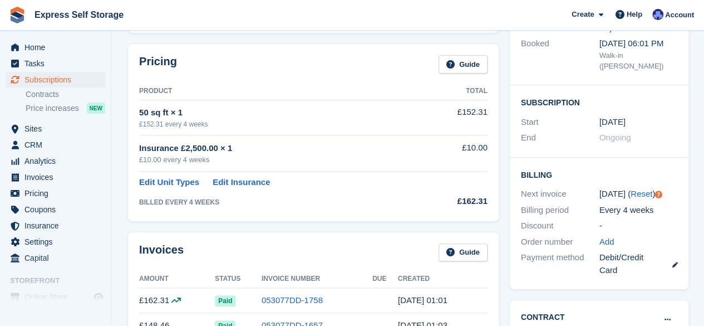
scroll to position [109, 0]
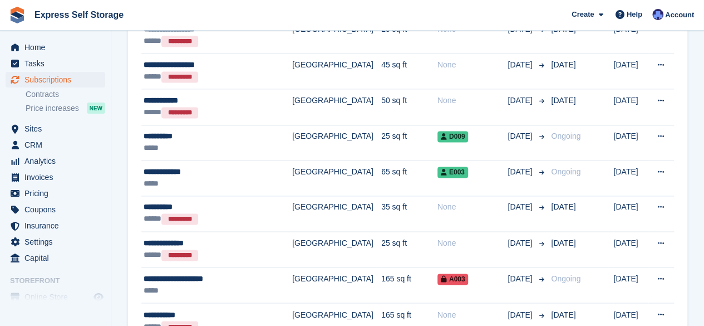
scroll to position [755, 0]
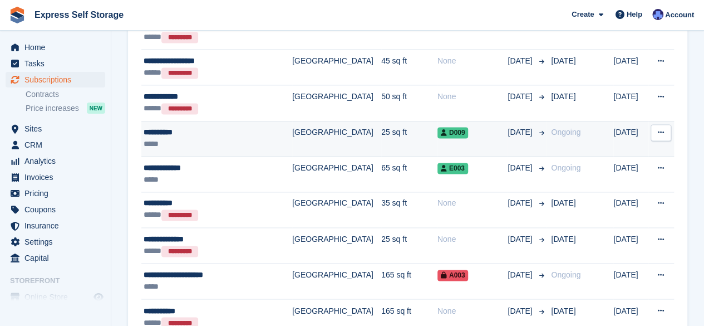
click at [233, 126] on div "**********" at bounding box center [211, 132] width 135 height 12
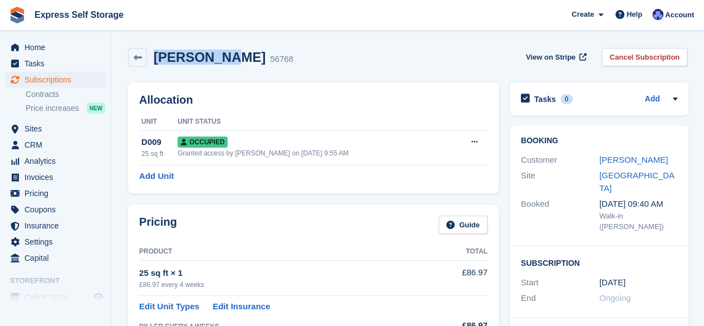
drag, startPoint x: 225, startPoint y: 54, endPoint x: 156, endPoint y: 59, distance: 69.2
click at [156, 59] on div "[PERSON_NAME] 56768" at bounding box center [220, 58] width 146 height 16
copy h2 "[PERSON_NAME]"
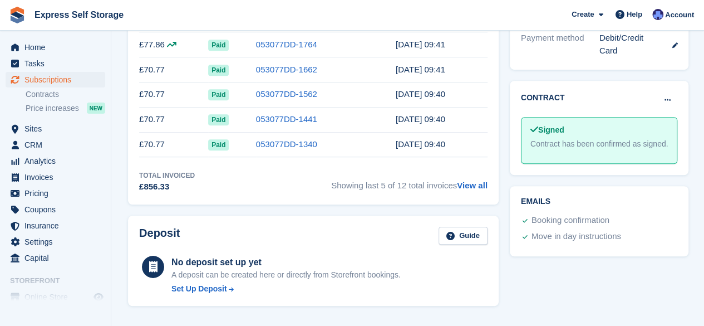
scroll to position [384, 0]
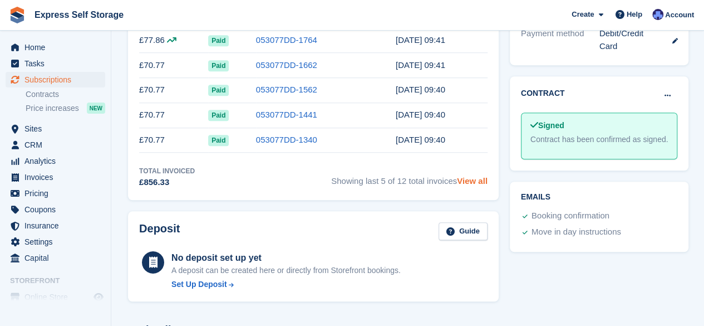
click at [478, 182] on link "View all" at bounding box center [472, 180] width 31 height 9
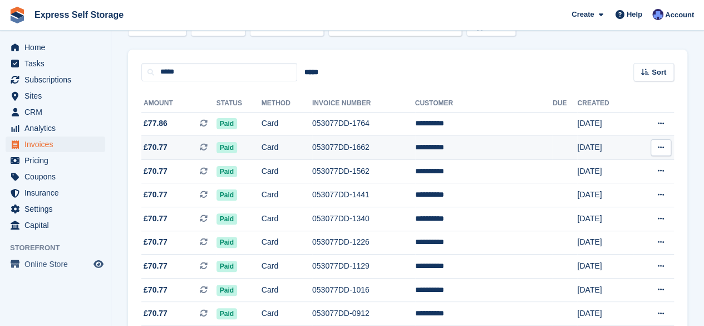
scroll to position [20, 0]
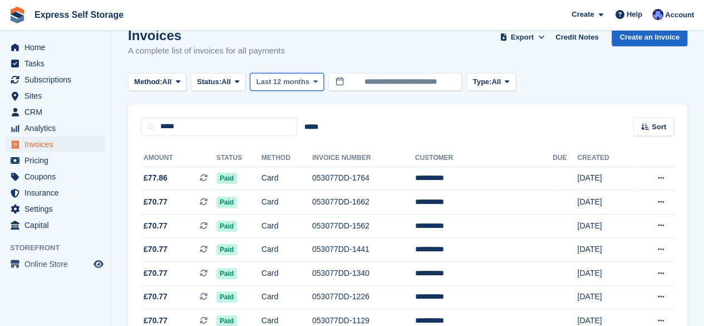
click at [292, 84] on span "Last 12 months" at bounding box center [282, 81] width 53 height 11
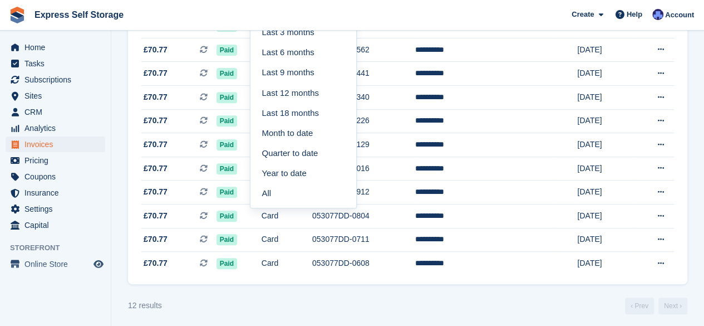
scroll to position [202, 0]
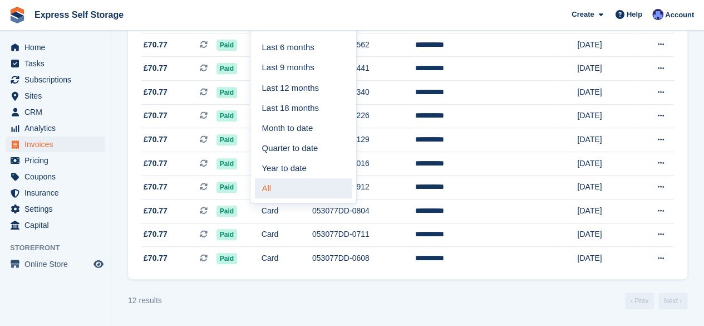
click at [280, 178] on link "All" at bounding box center [303, 188] width 97 height 20
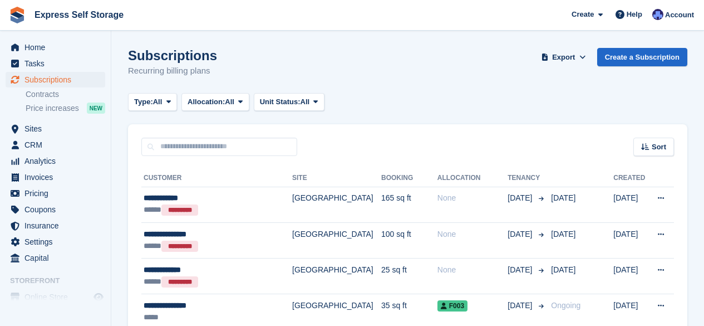
scroll to position [754, 0]
